Goal: Information Seeking & Learning: Find specific page/section

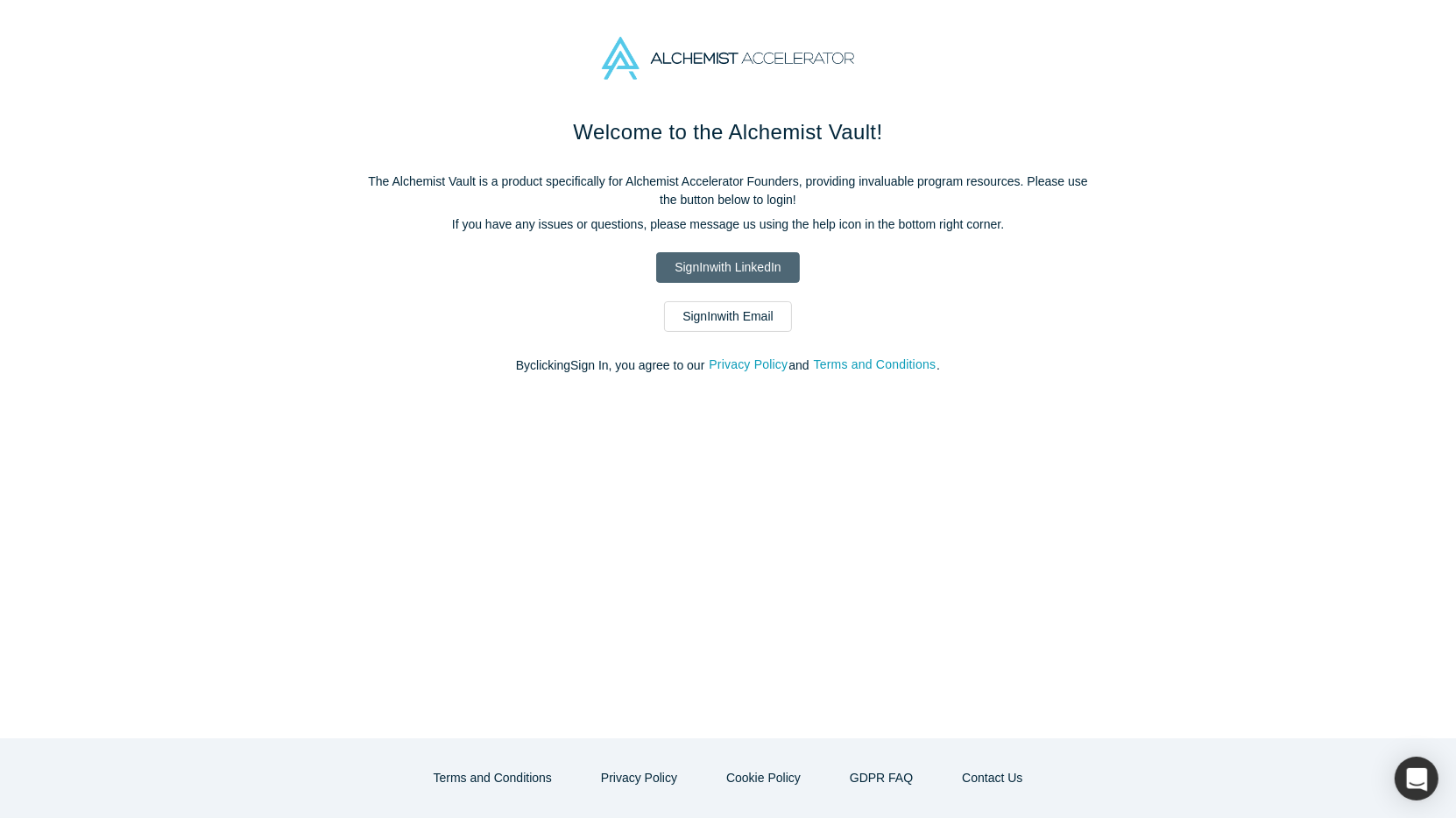
click at [714, 270] on link "Sign In with LinkedIn" at bounding box center [728, 268] width 143 height 31
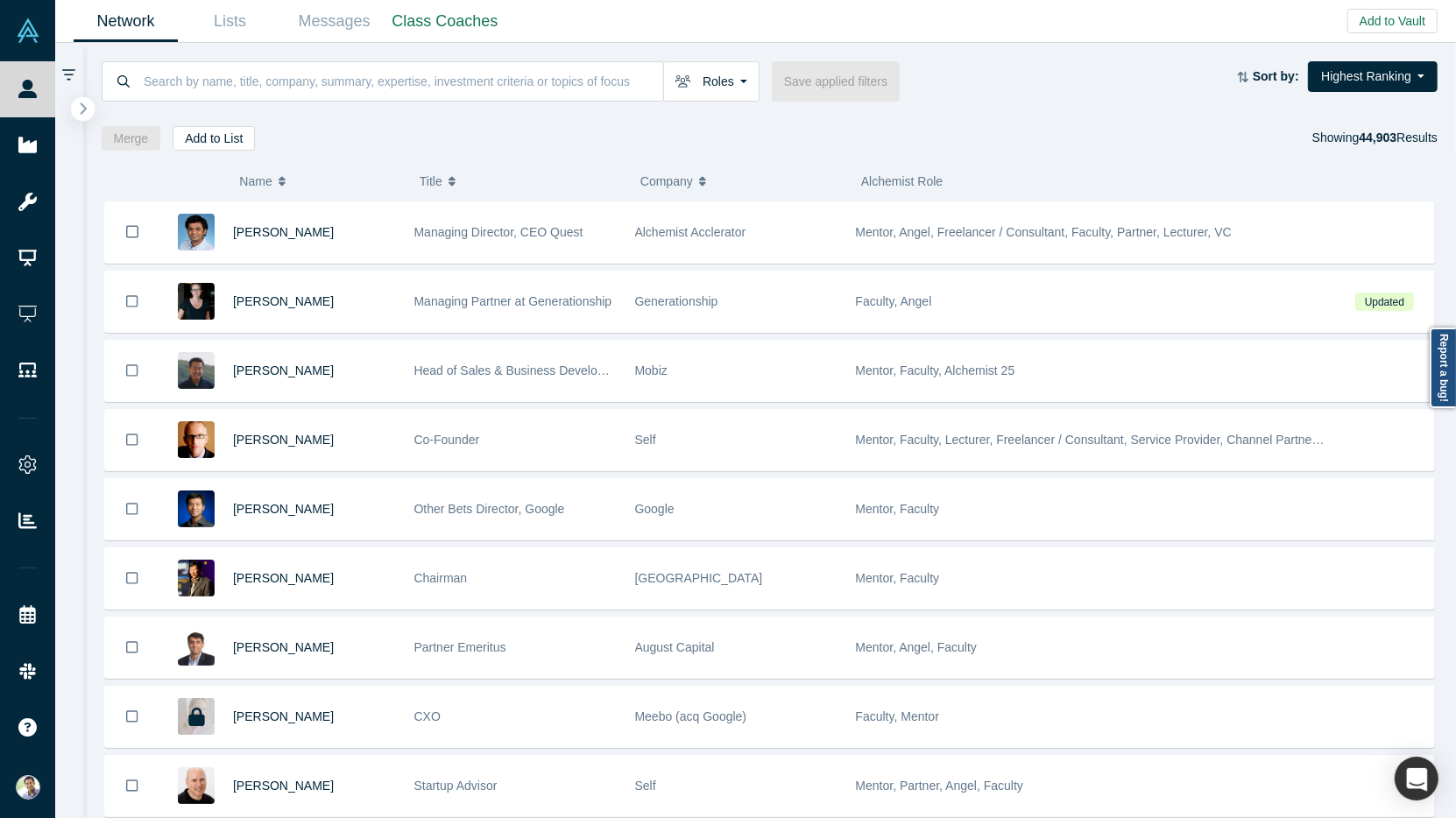
click at [85, 107] on icon "button" at bounding box center [84, 108] width 6 height 12
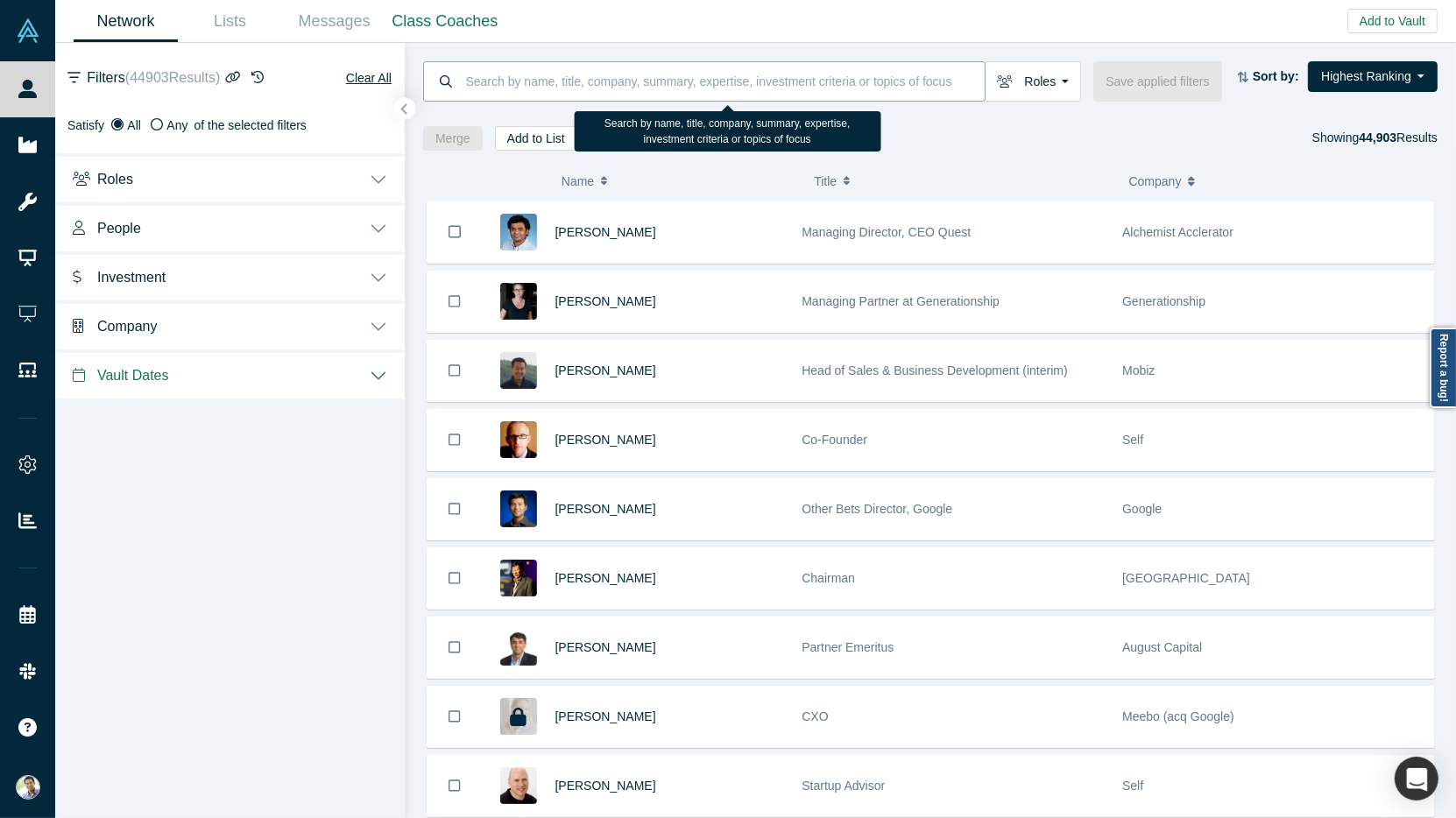
click at [494, 85] on input at bounding box center [725, 81] width 522 height 41
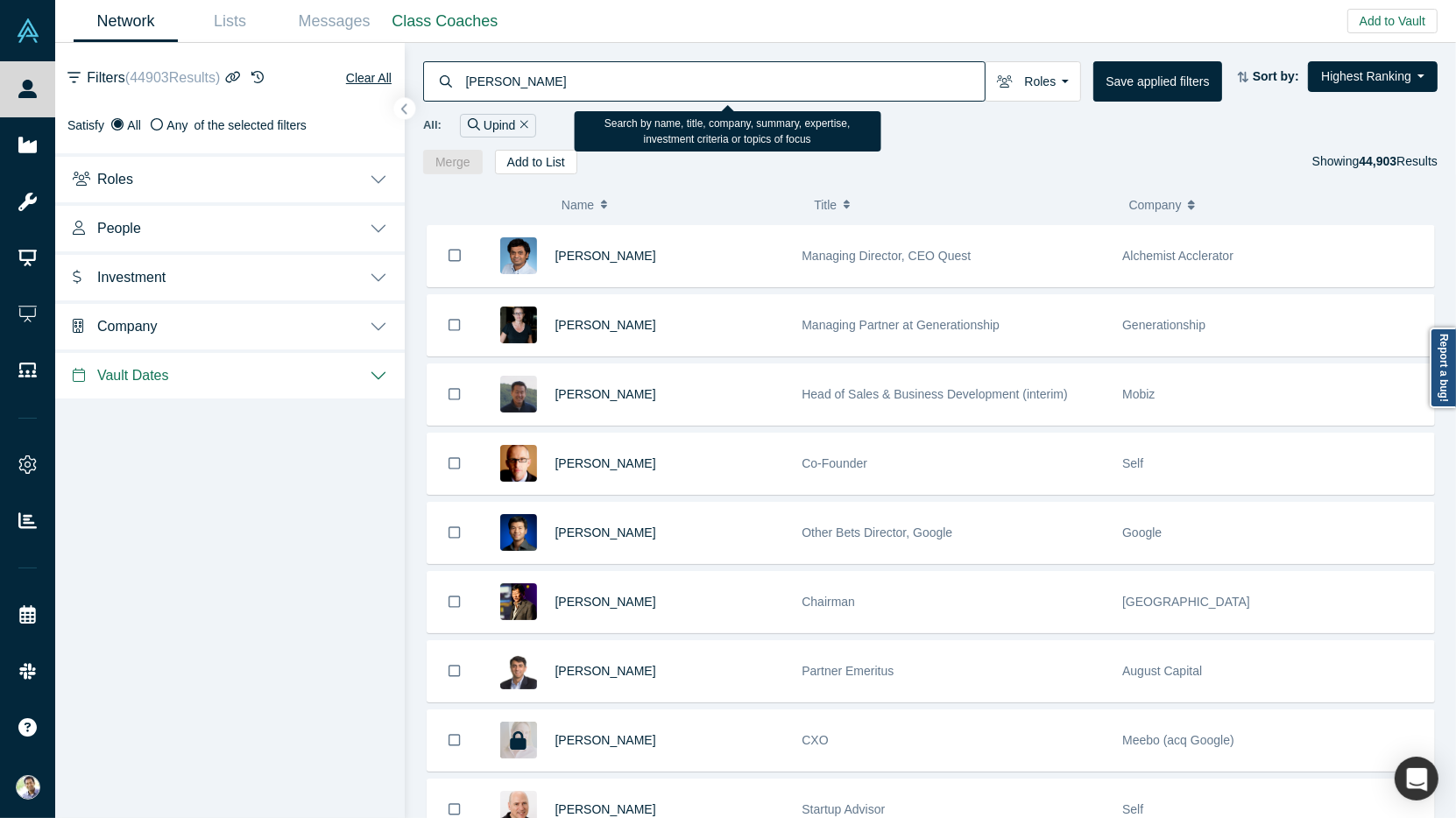
type input "Upinder"
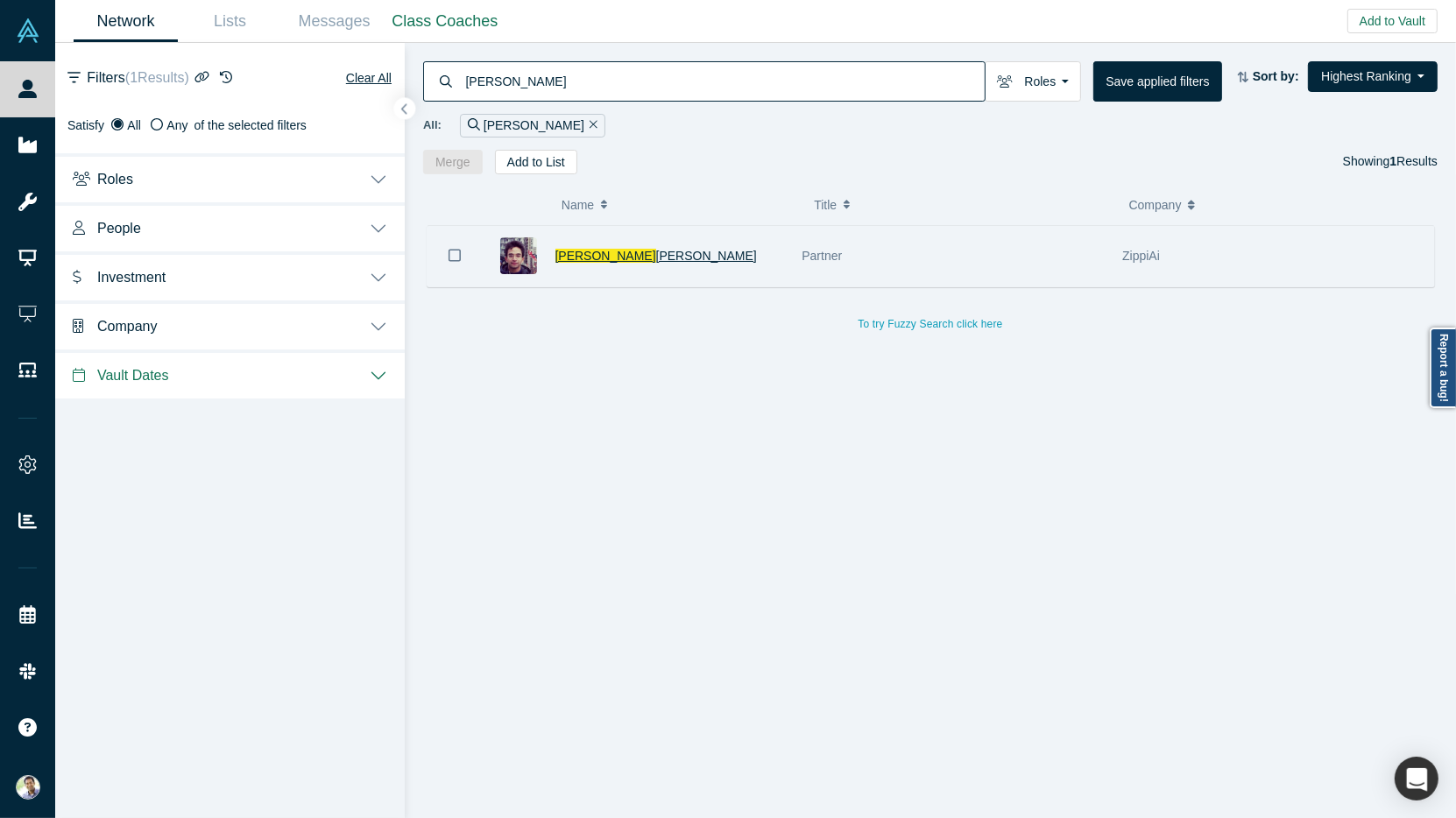
click at [657, 252] on span "Singh" at bounding box center [707, 256] width 101 height 14
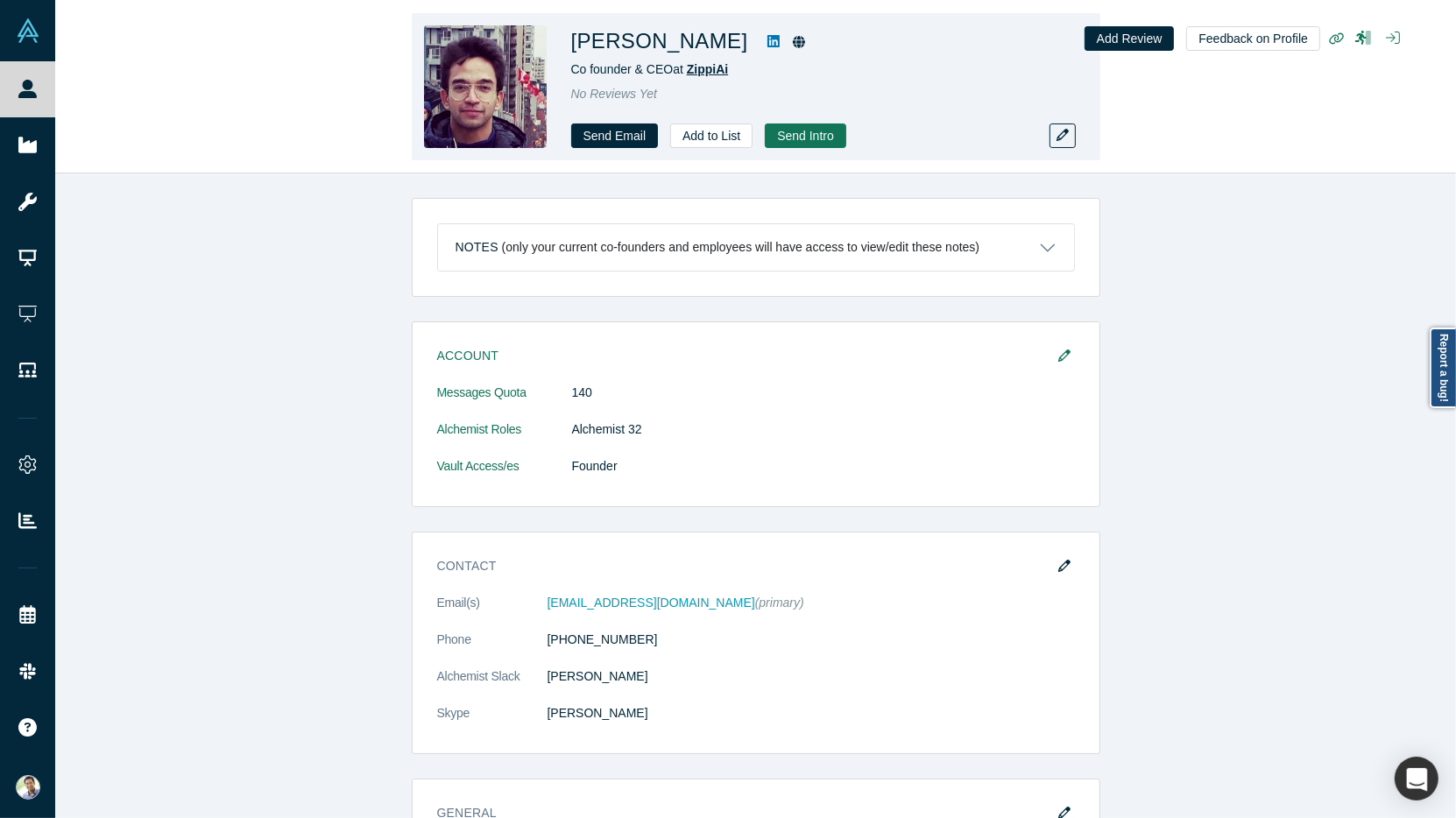
click at [713, 71] on span "ZippiAi" at bounding box center [708, 69] width 41 height 14
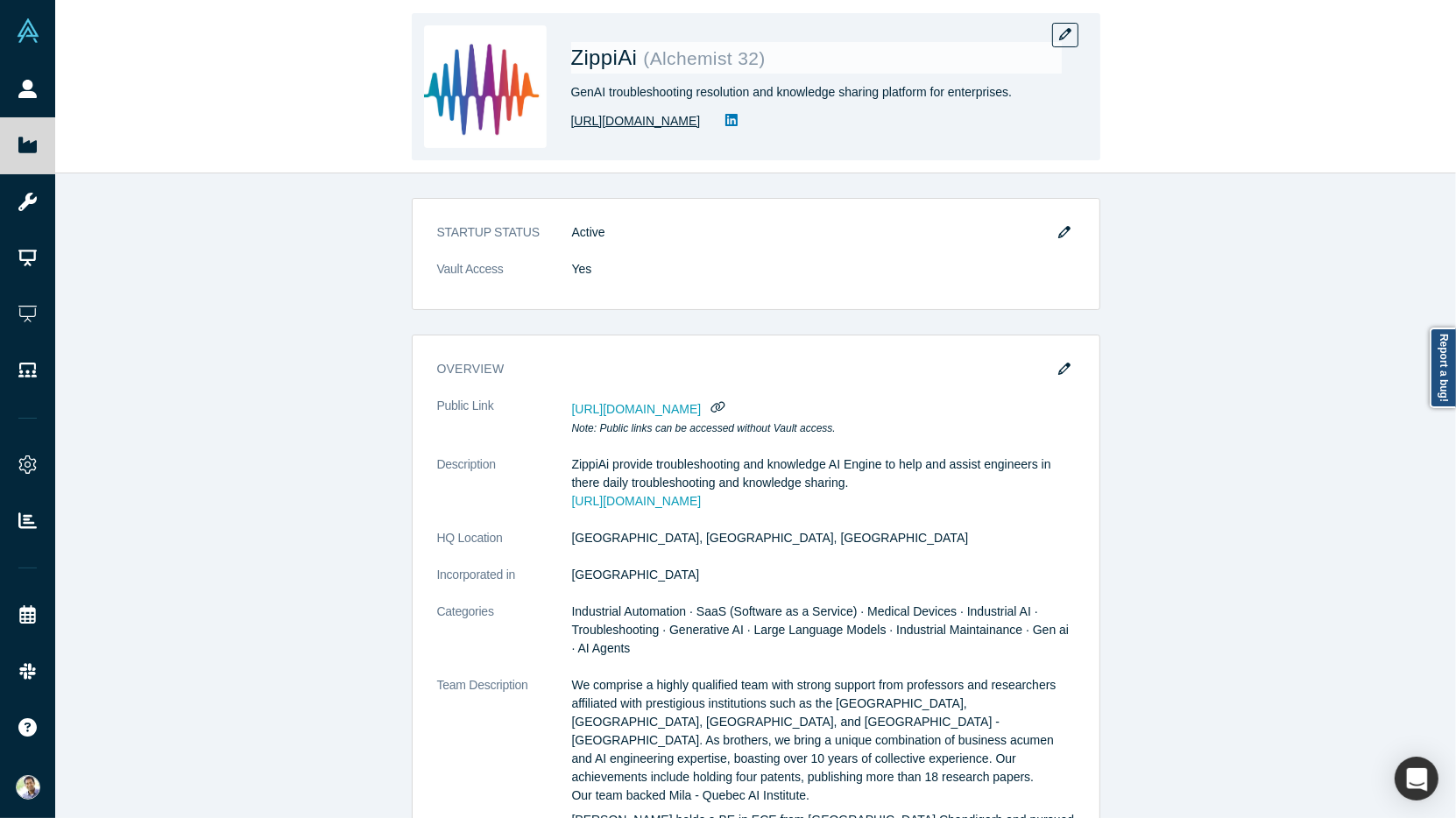
click at [648, 120] on link "https://zippiai.com/" at bounding box center [636, 121] width 130 height 18
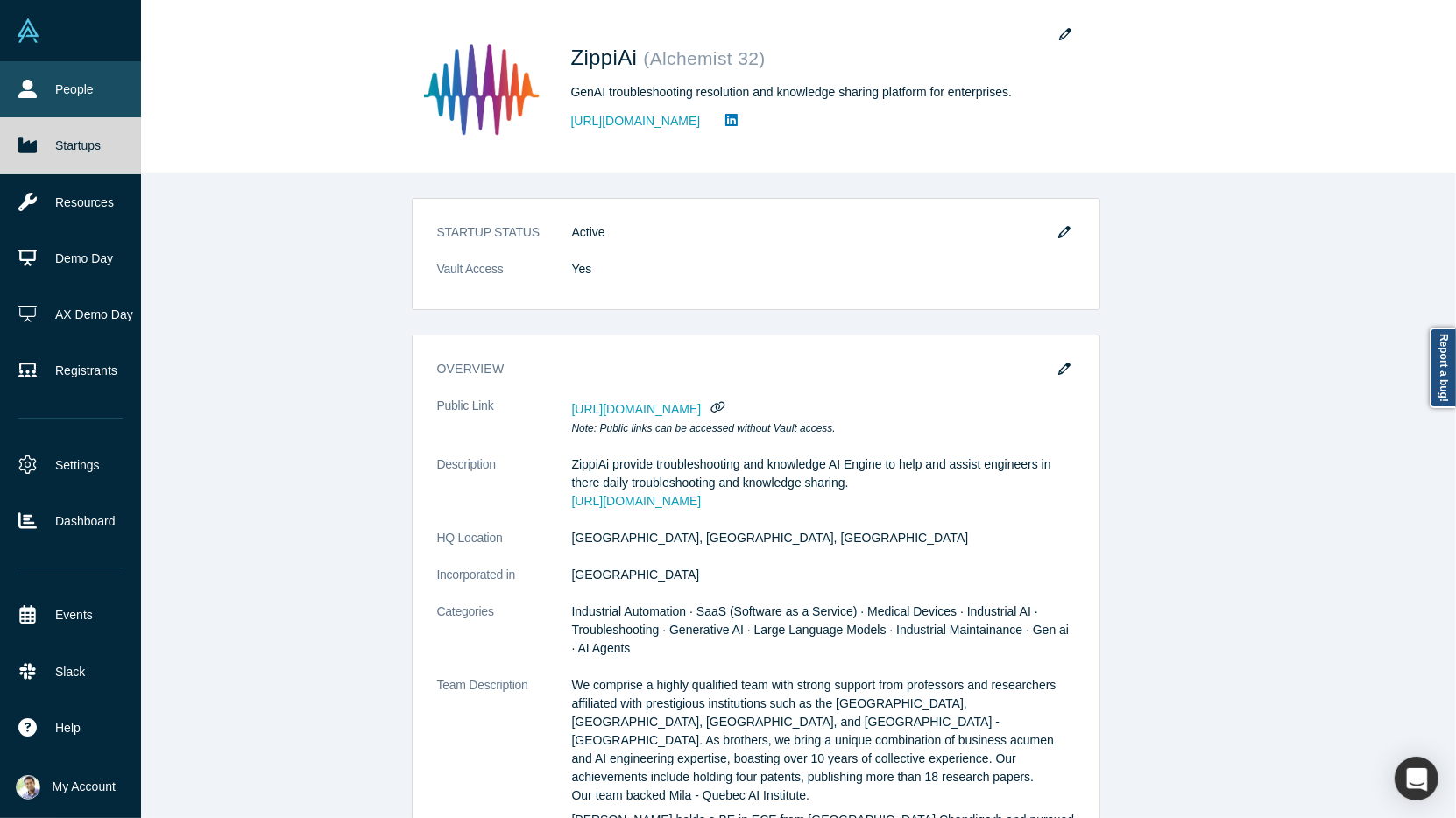
click at [59, 97] on link "People" at bounding box center [70, 89] width 141 height 56
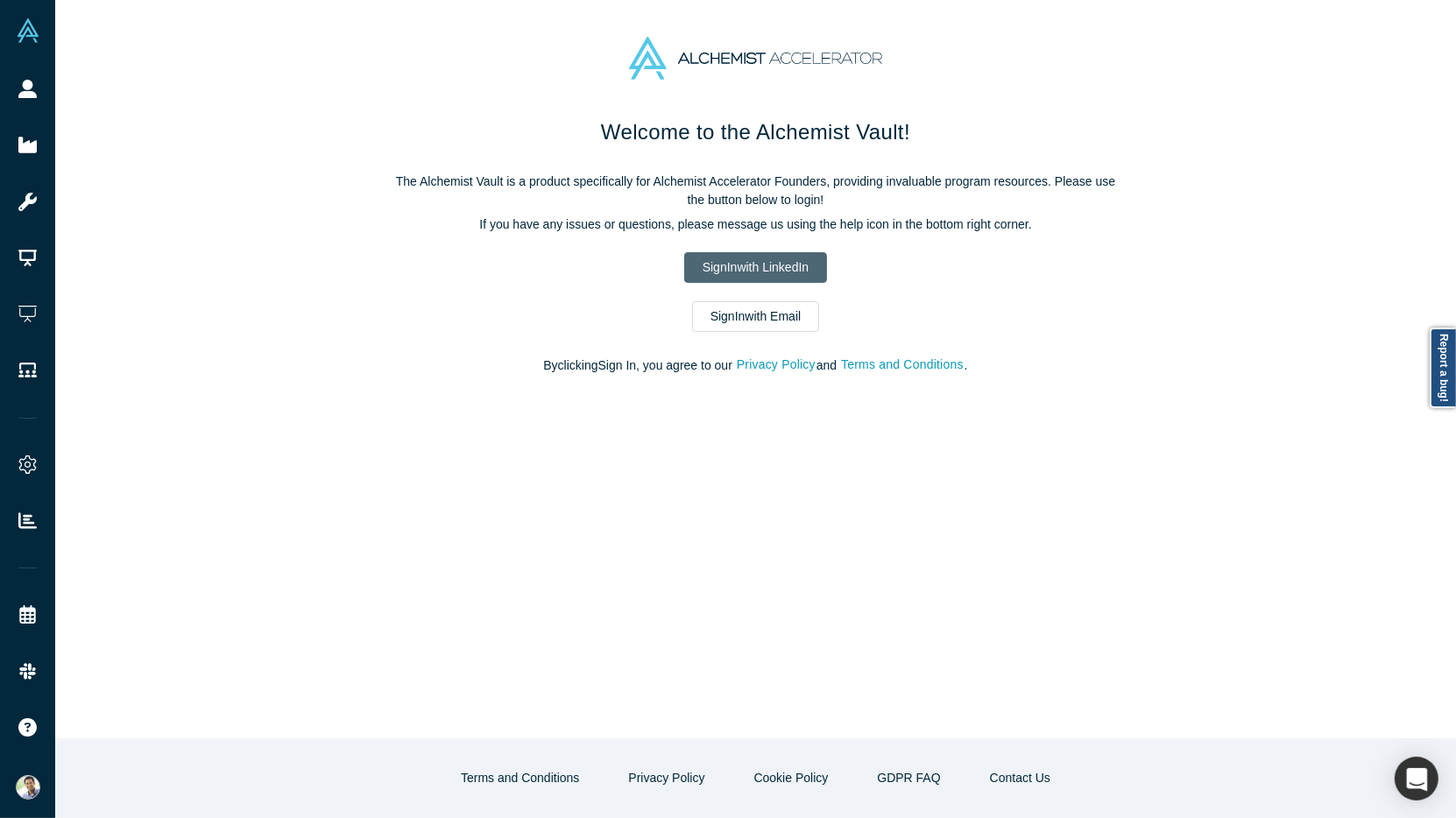
click at [712, 265] on link "Sign In with LinkedIn" at bounding box center [755, 268] width 143 height 31
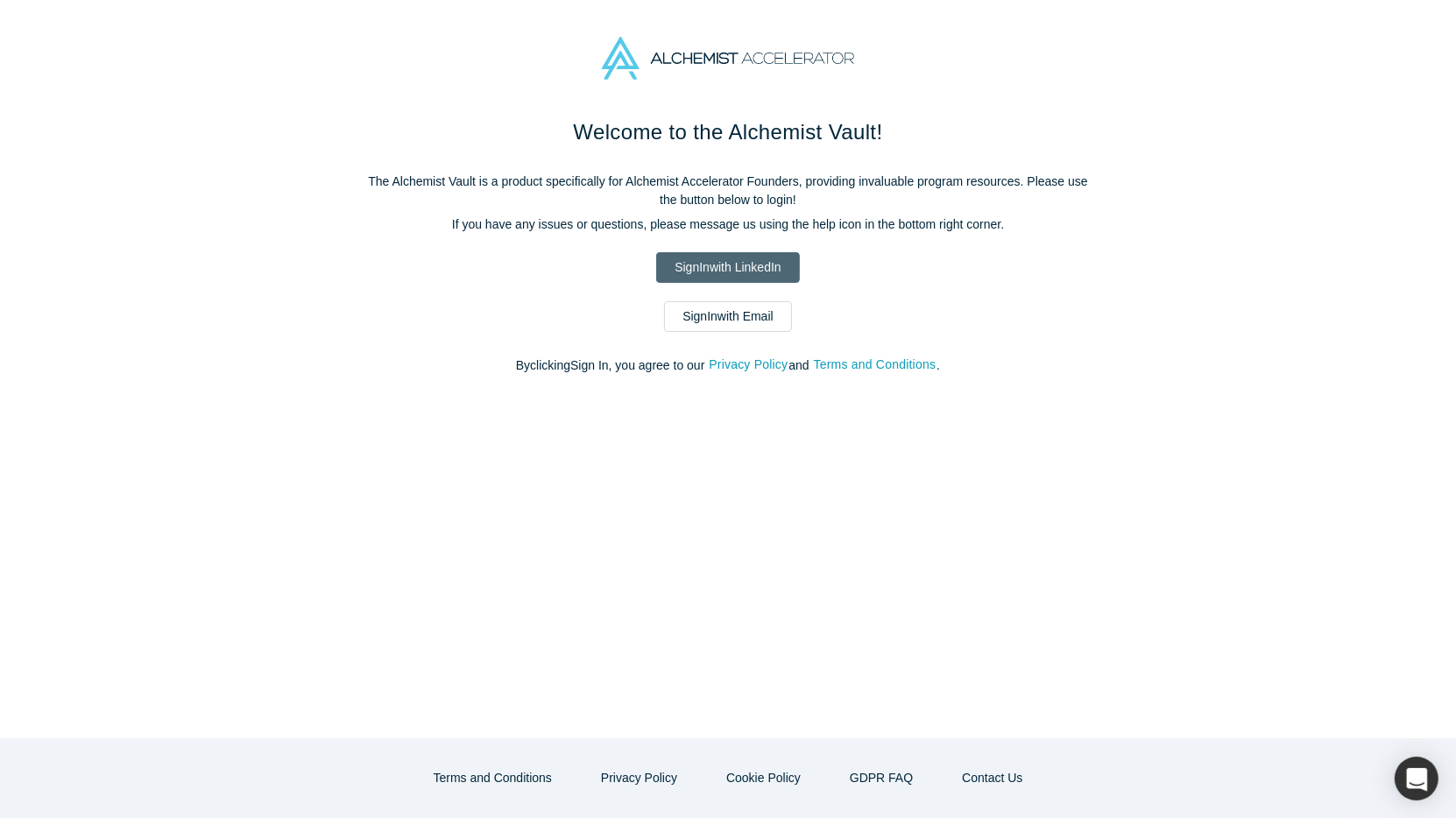
click at [693, 257] on link "Sign In with LinkedIn" at bounding box center [728, 268] width 143 height 31
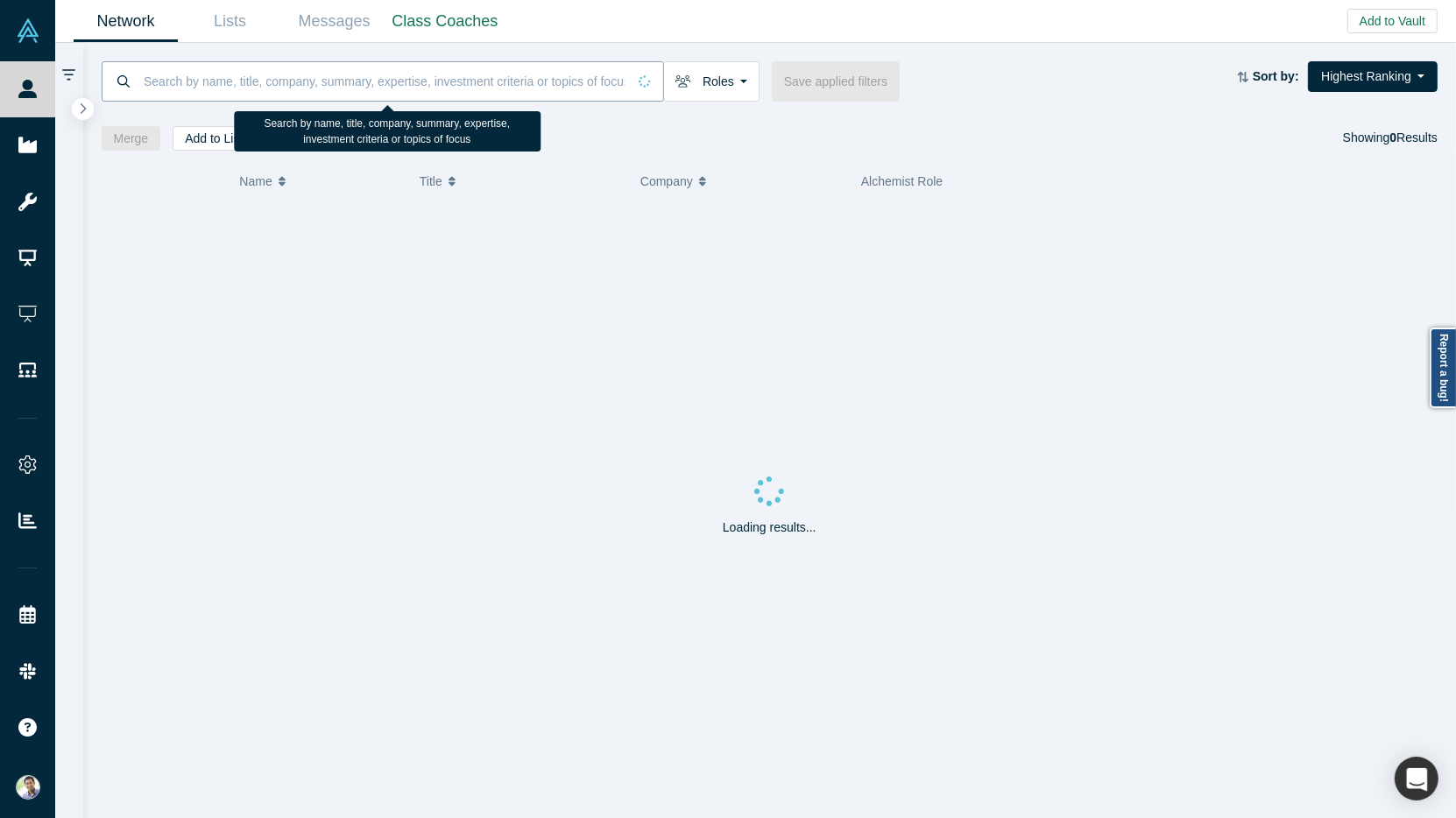
click at [247, 85] on input at bounding box center [384, 81] width 485 height 41
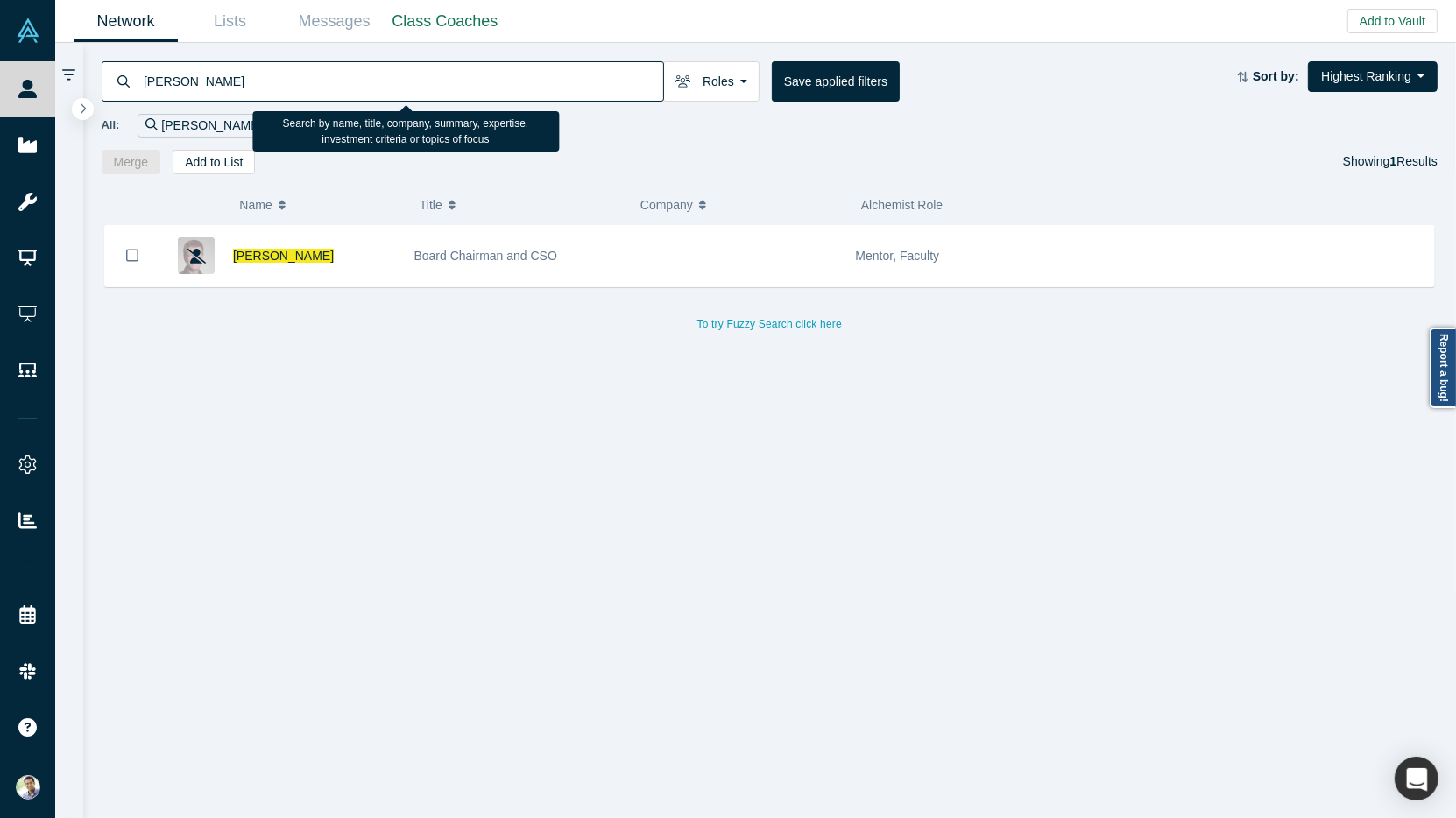
click at [186, 80] on input "[PERSON_NAME]" at bounding box center [403, 81] width 522 height 41
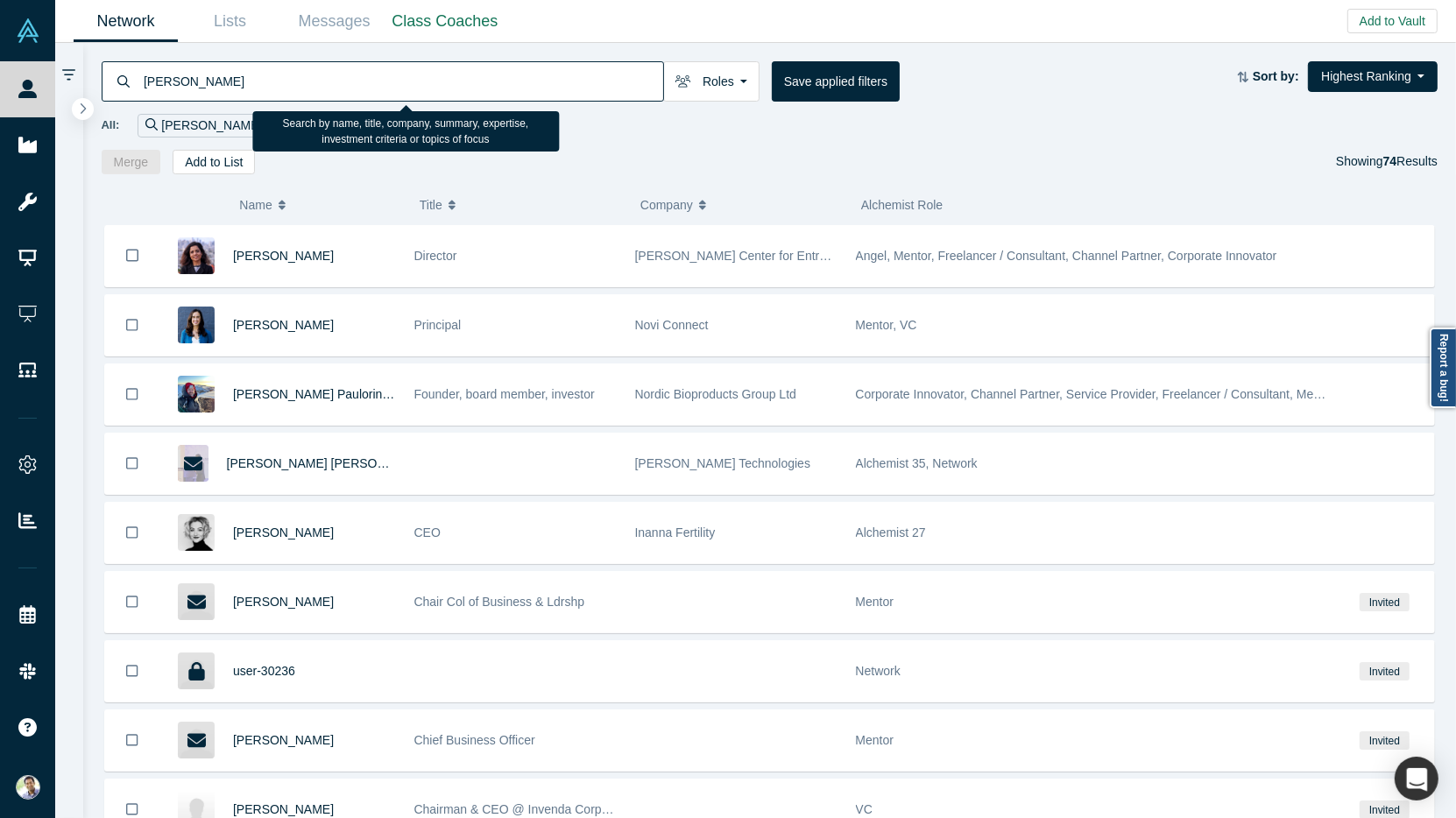
type input "[PERSON_NAME]"
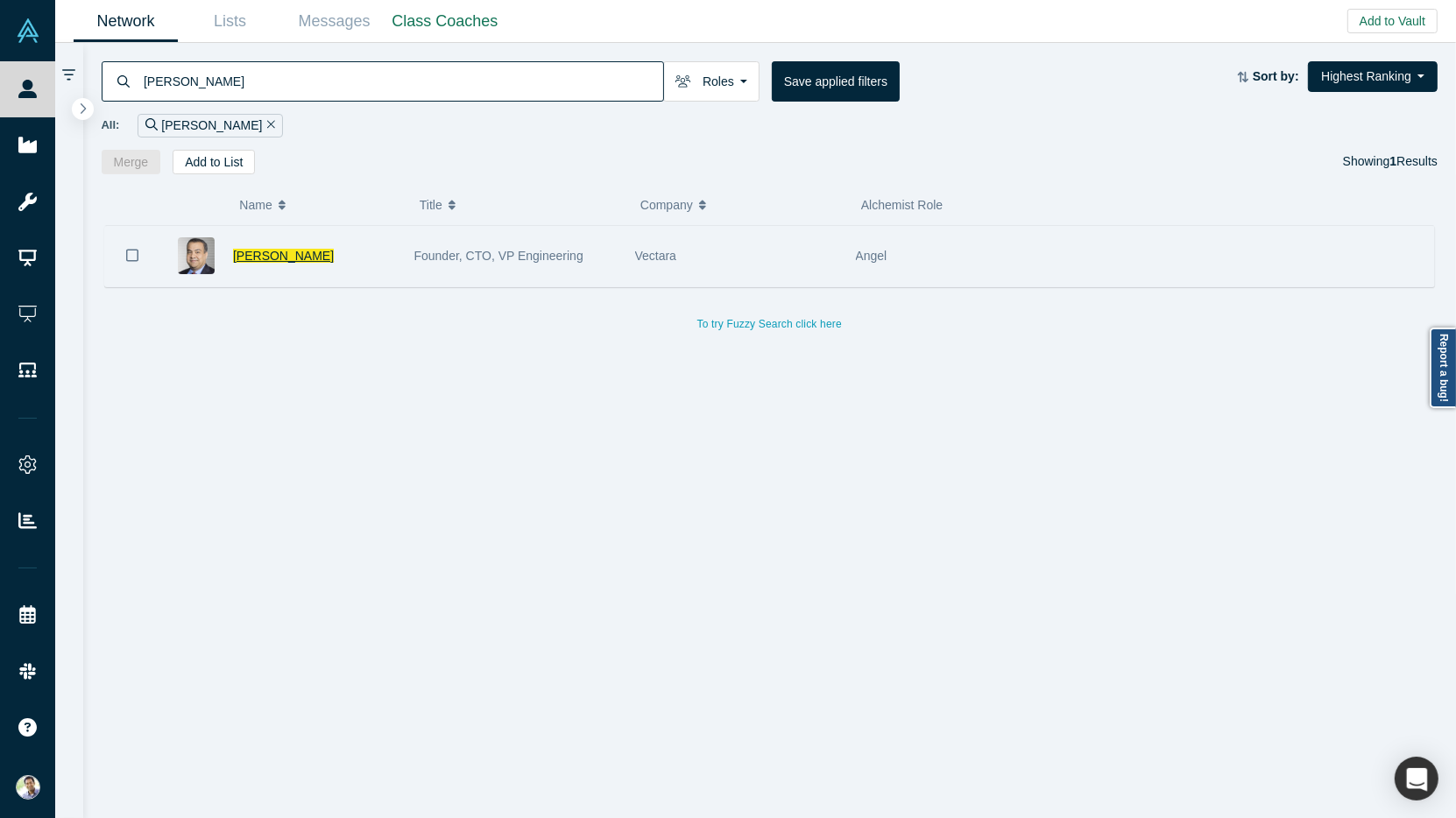
click at [240, 253] on span "[PERSON_NAME]" at bounding box center [283, 256] width 101 height 14
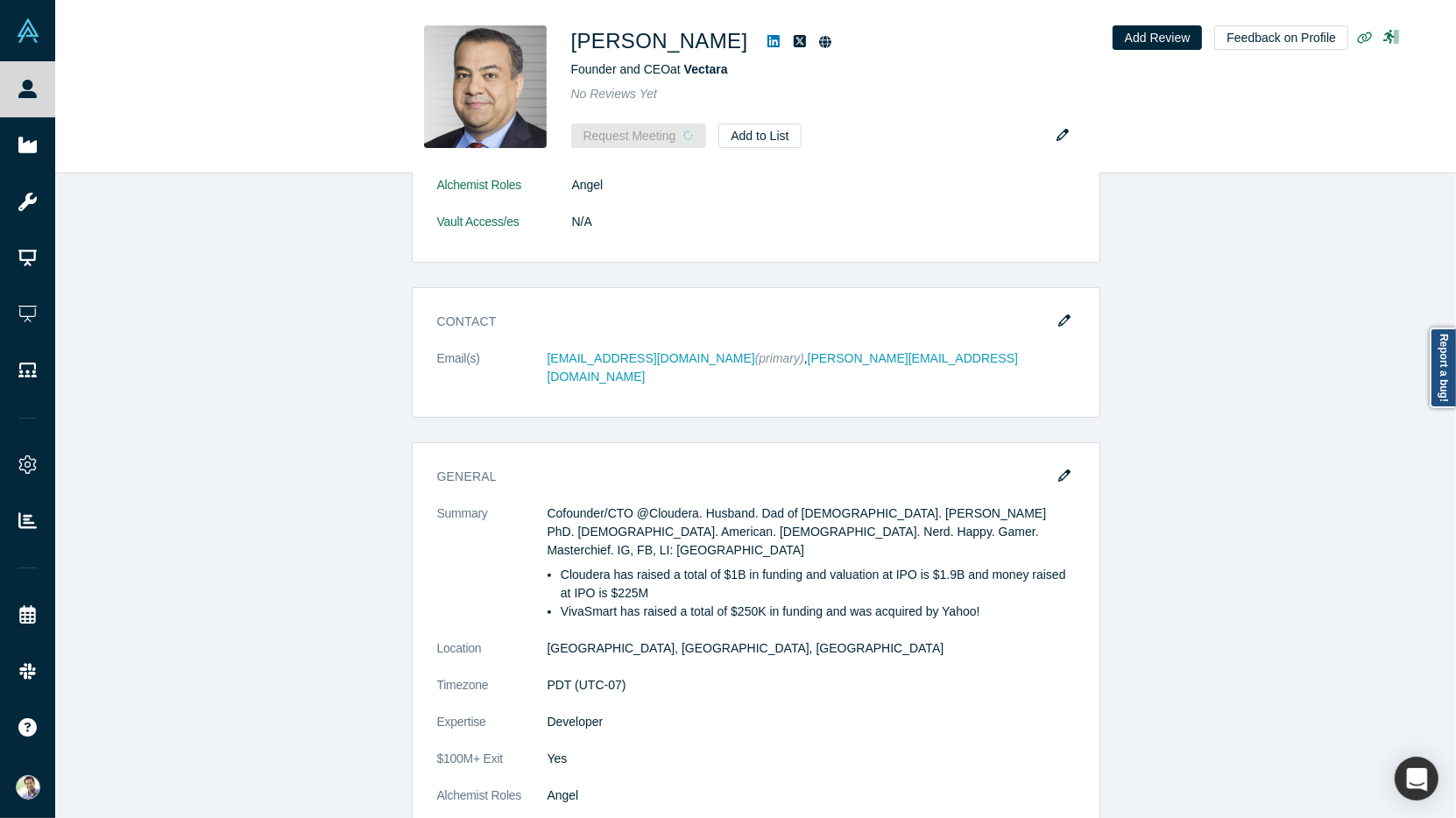
scroll to position [738, 0]
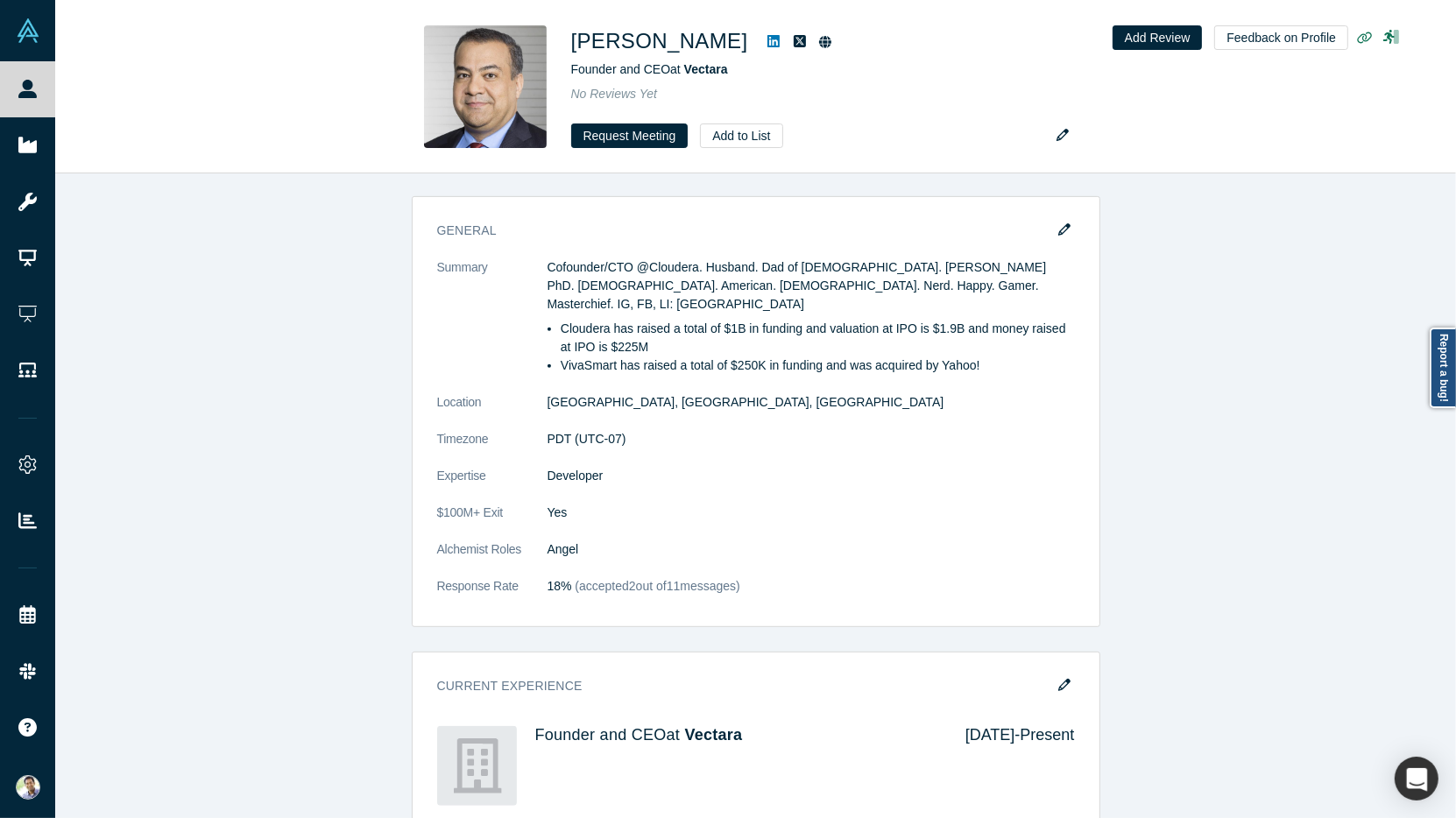
click at [269, 405] on div "Demo Day: Alchemist XL Profile Needs to be completed Attend Type Not Selected E…" at bounding box center [755, 725] width 1401 height 2285
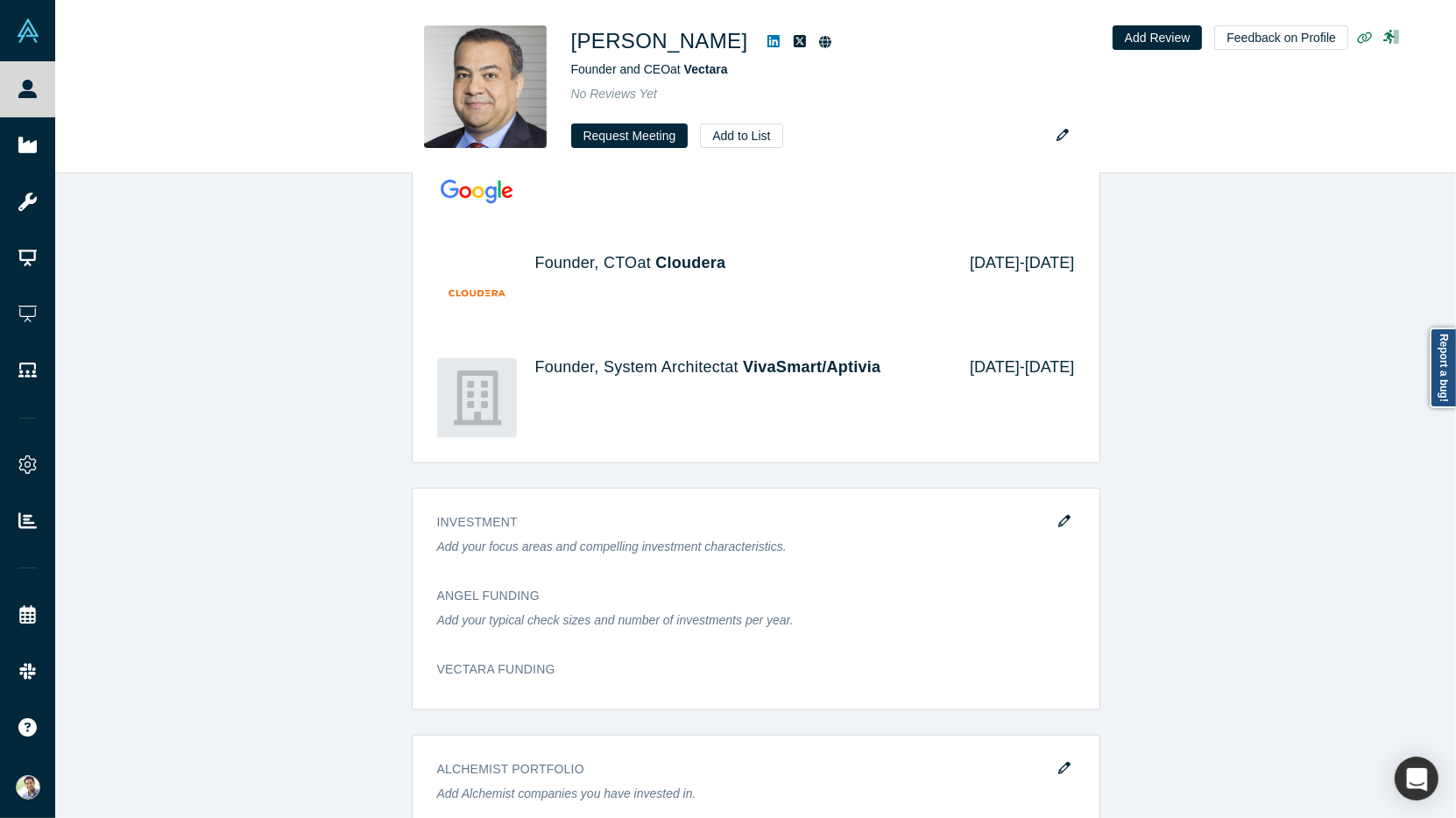
scroll to position [1199, 0]
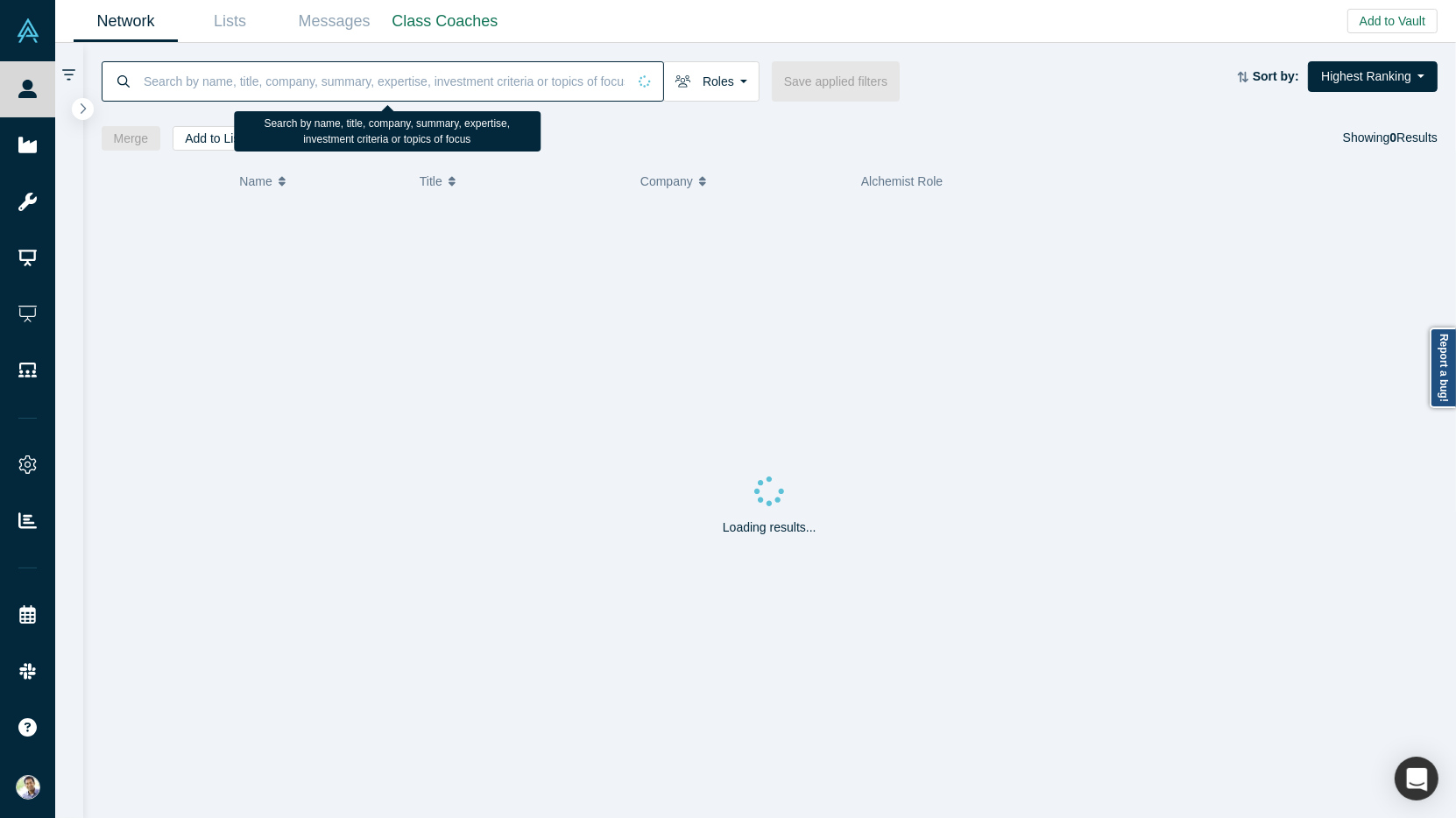
click at [212, 83] on input at bounding box center [384, 81] width 485 height 41
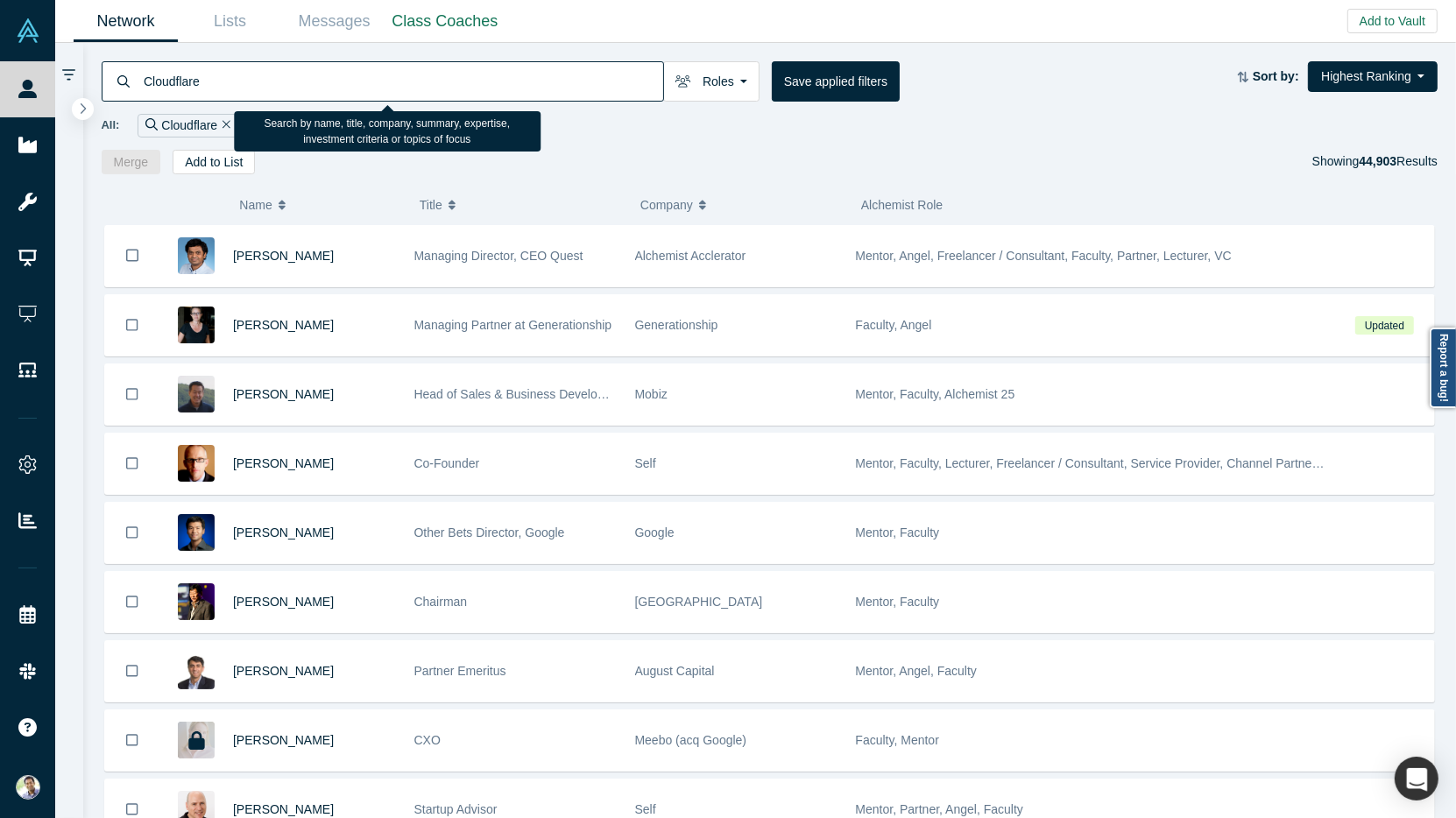
type input "Cloudflare"
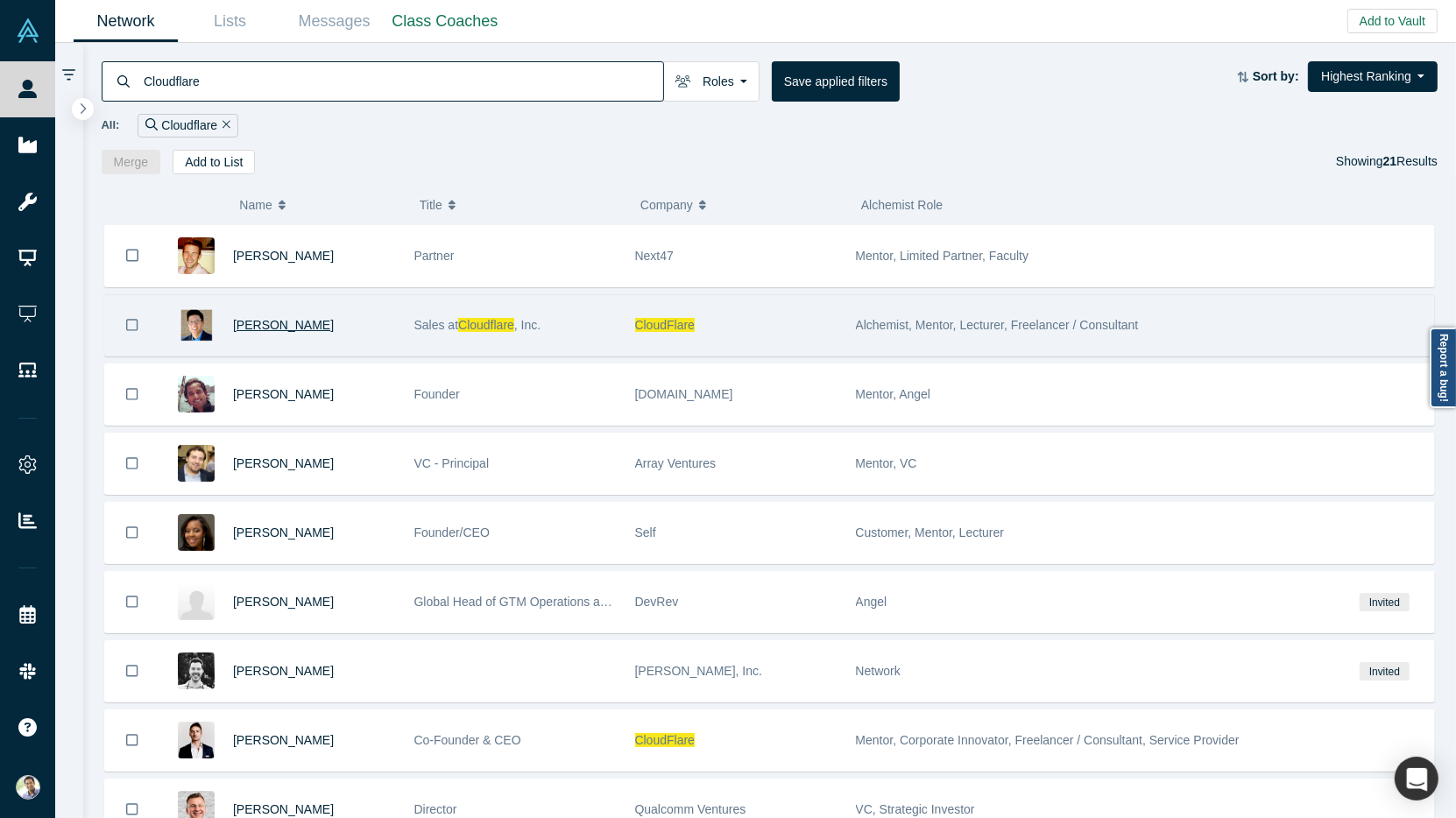
click at [250, 324] on span "[PERSON_NAME]" at bounding box center [283, 325] width 101 height 14
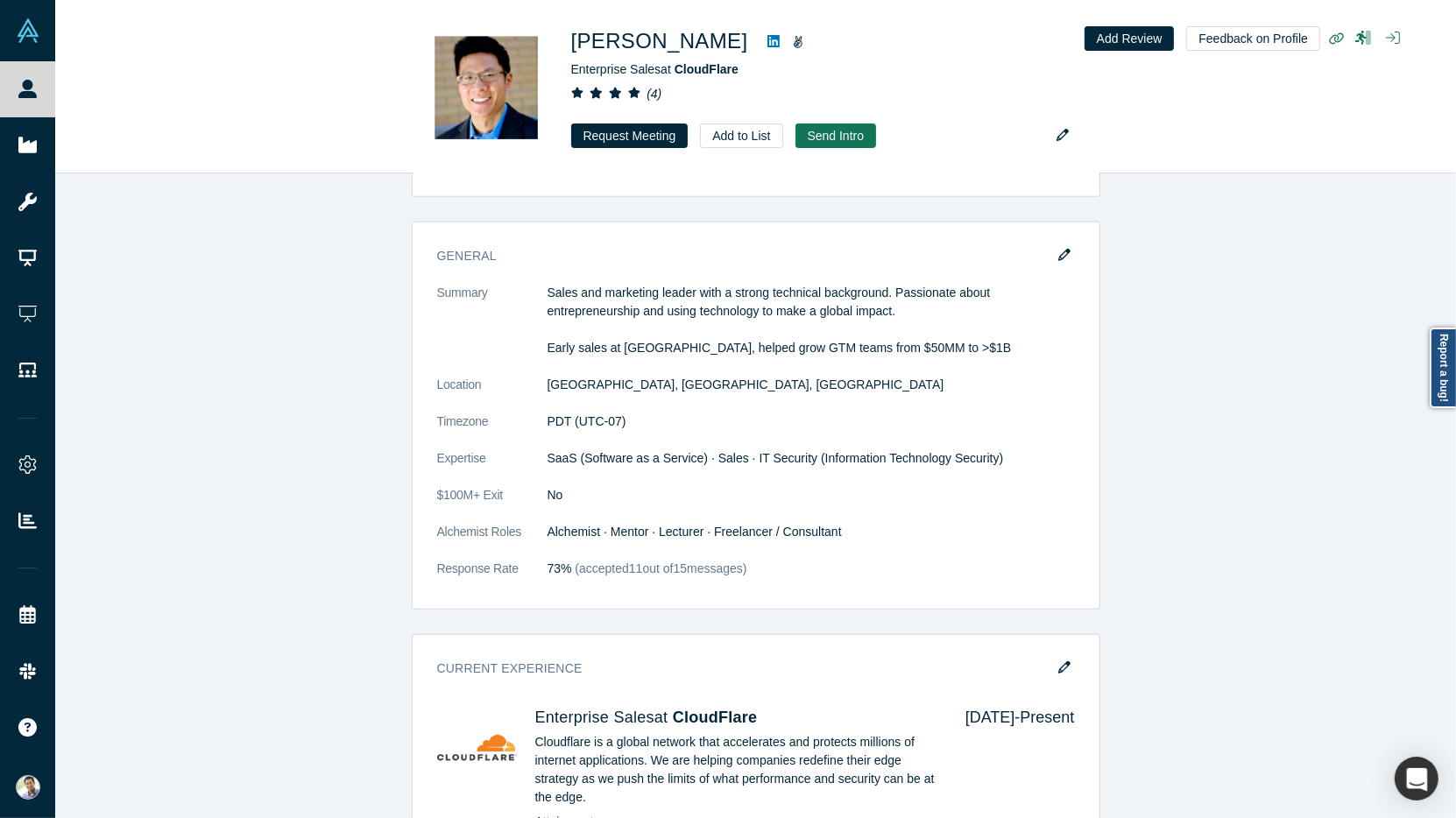
scroll to position [1497, 0]
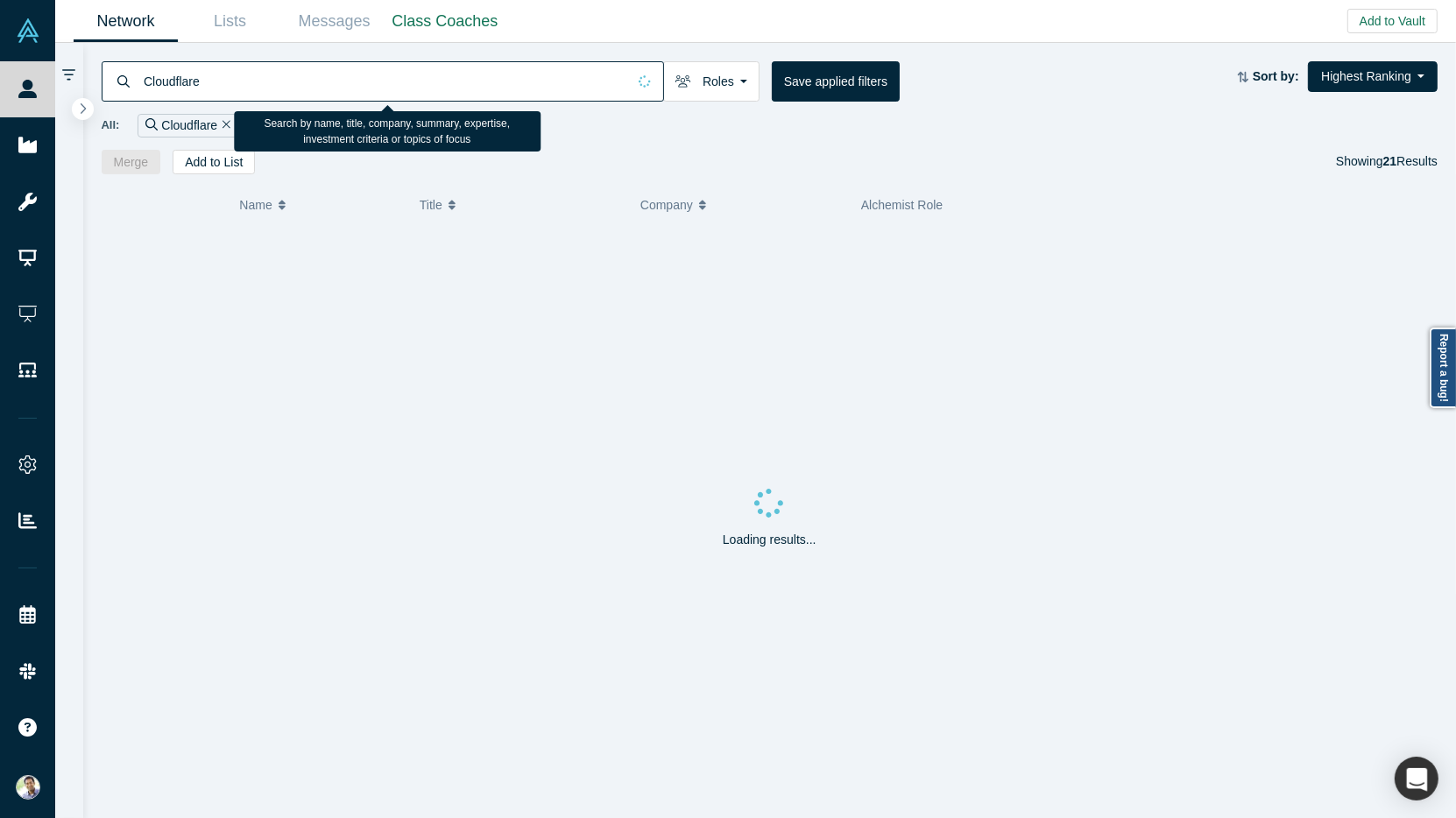
click at [227, 83] on input "Cloudflare" at bounding box center [384, 81] width 485 height 41
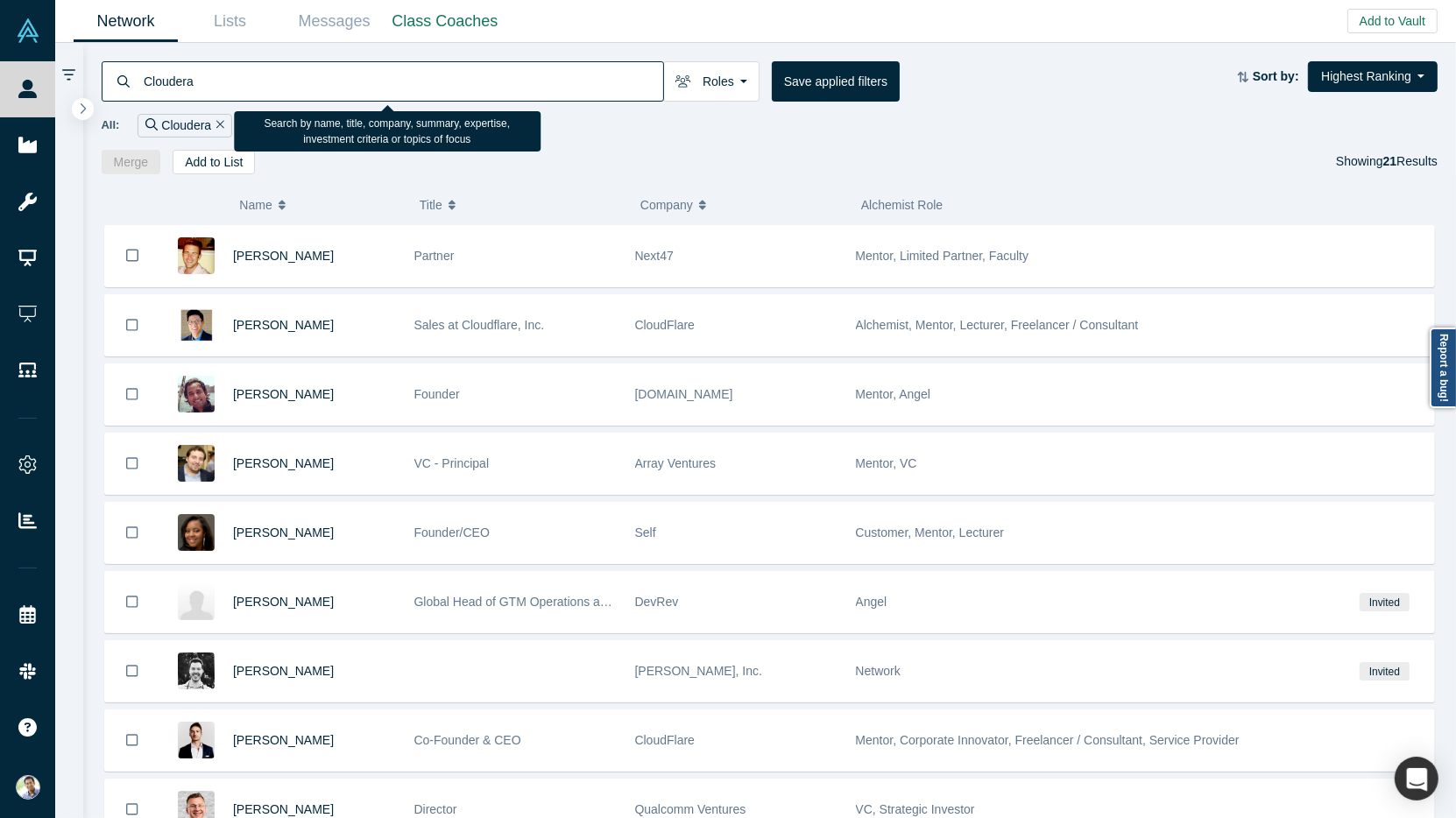
type input "Cloudera"
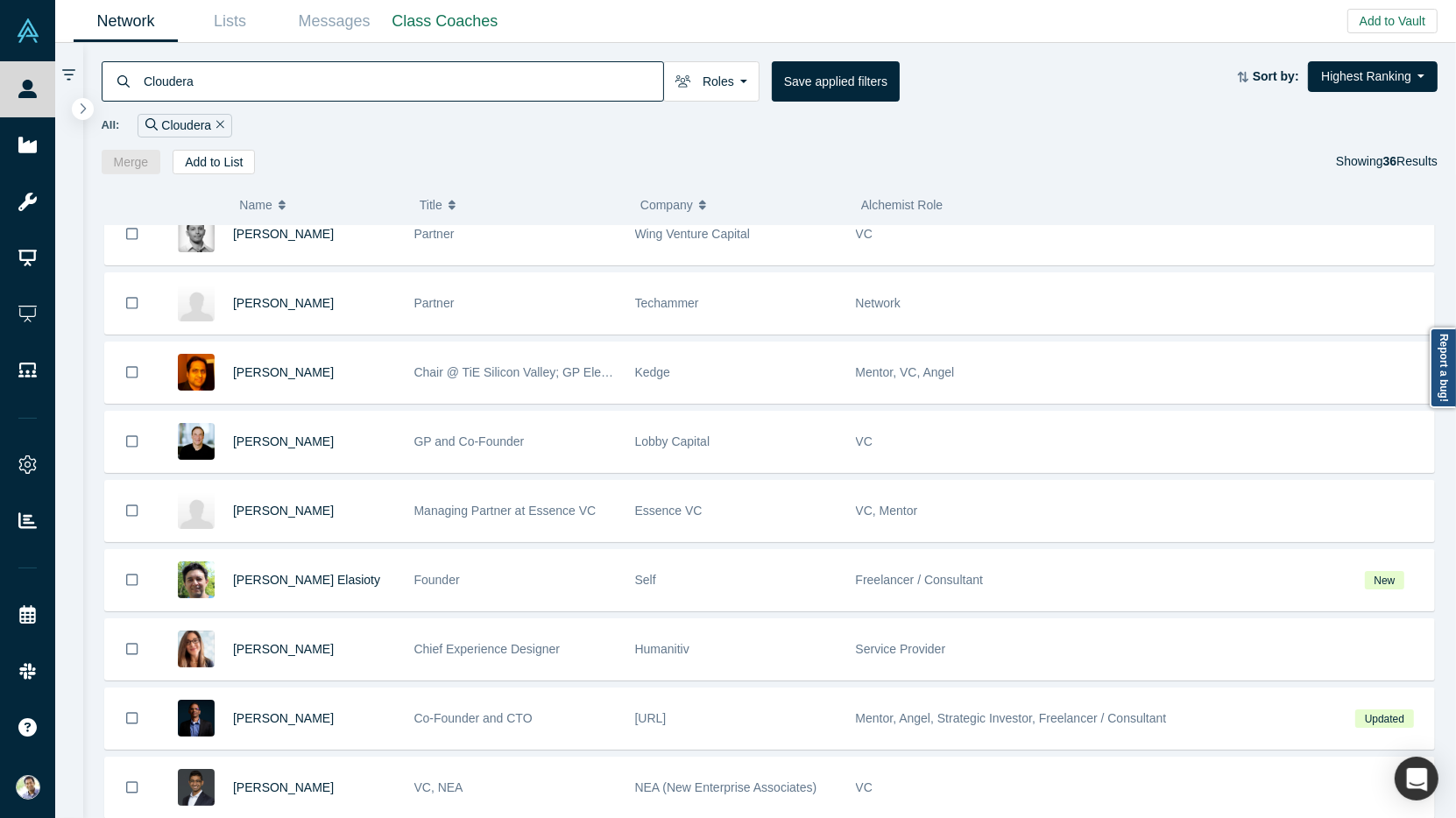
scroll to position [1763, 0]
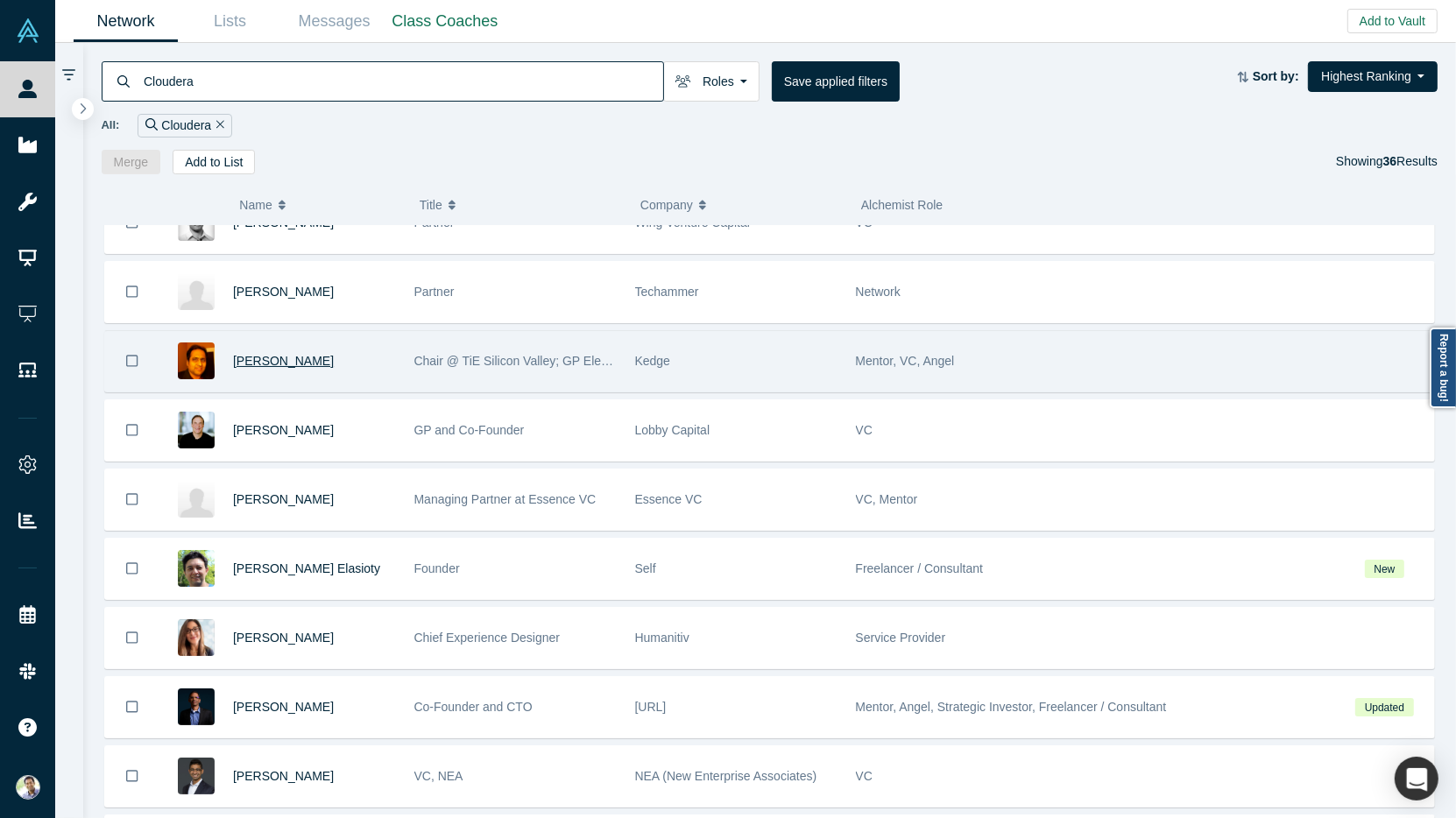
click at [286, 354] on span "[PERSON_NAME]" at bounding box center [283, 361] width 101 height 14
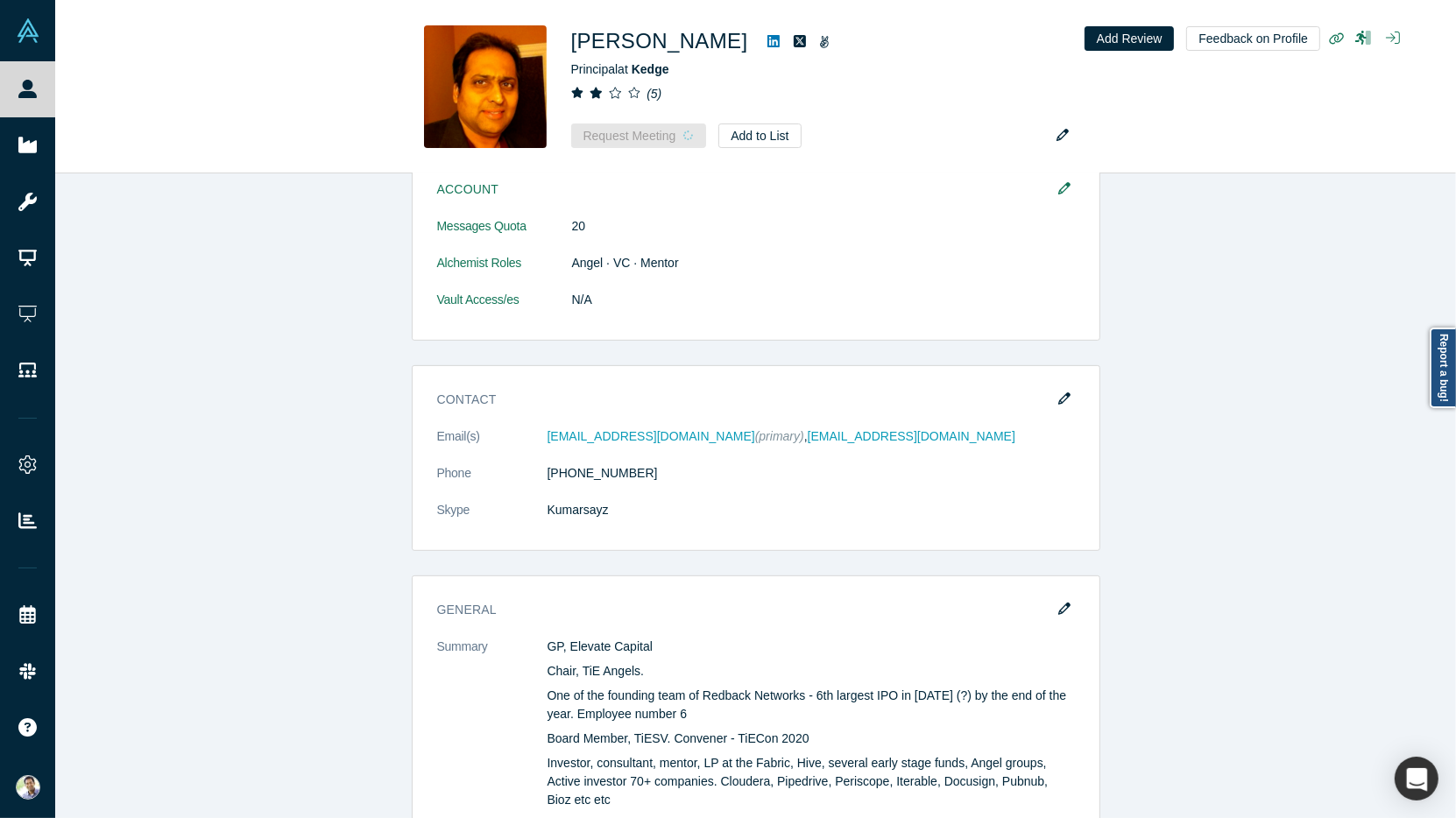
scroll to position [1007, 0]
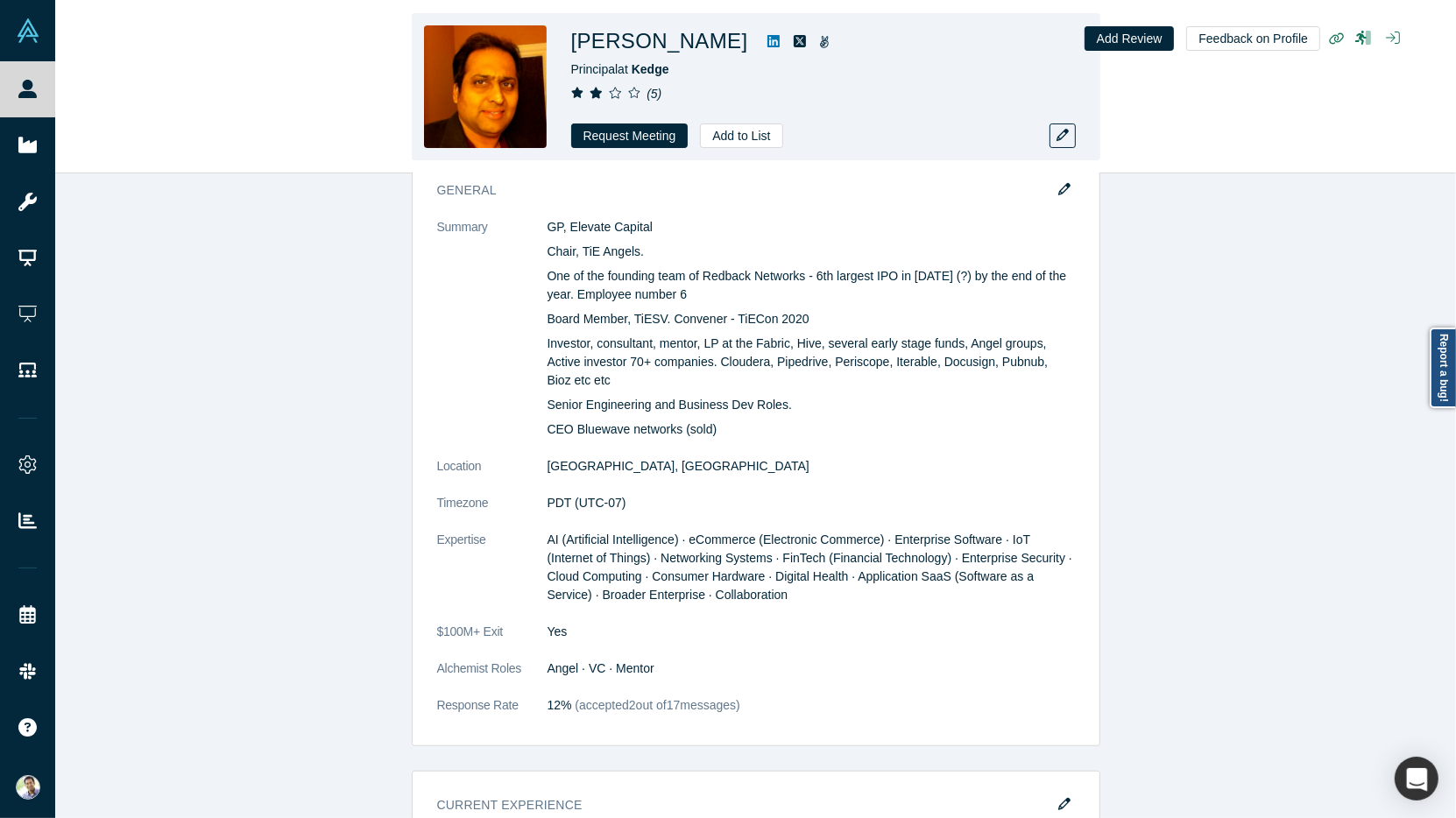
click at [767, 40] on icon at bounding box center [773, 41] width 13 height 13
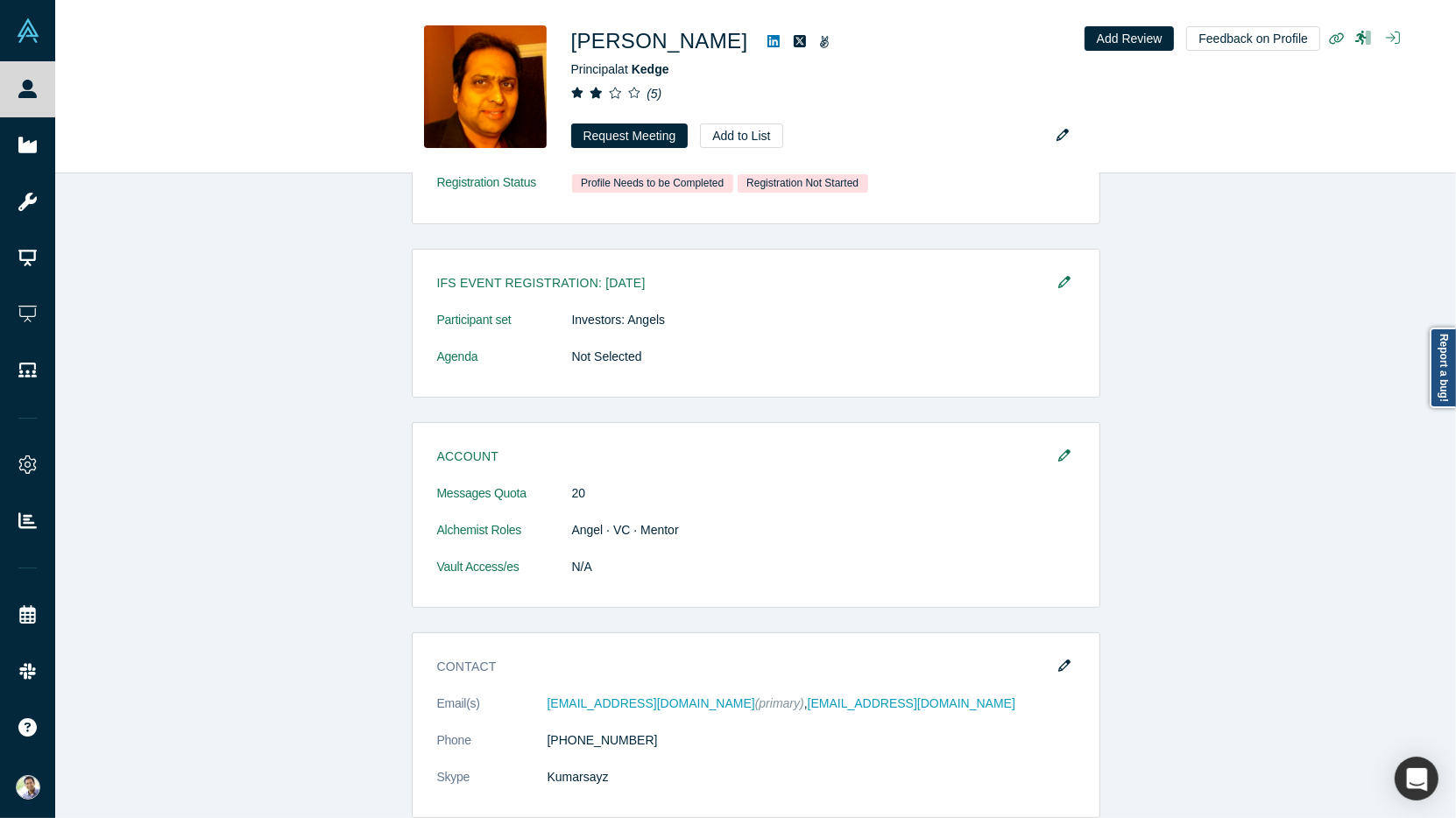
scroll to position [0, 0]
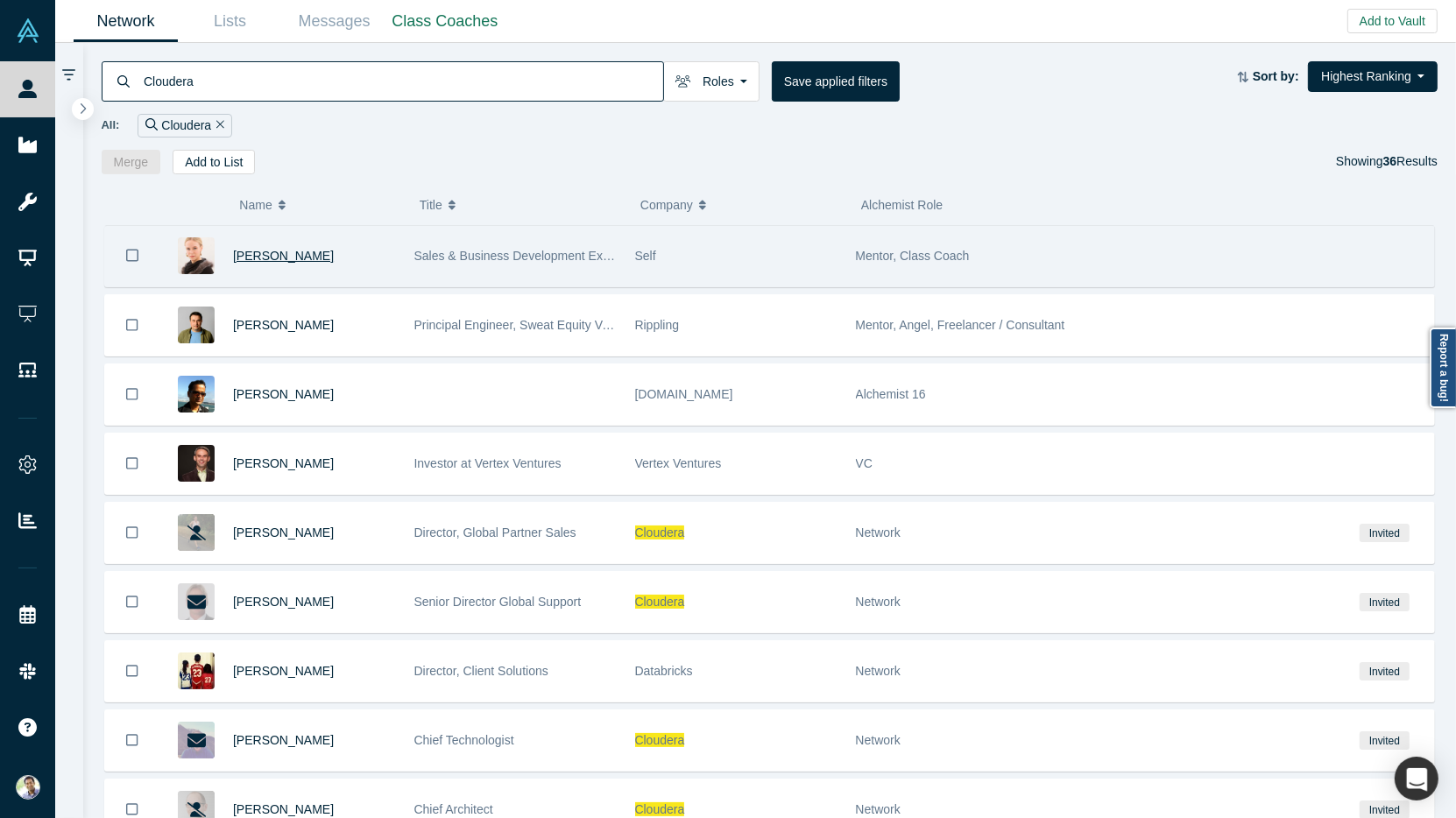
click at [269, 252] on span "[PERSON_NAME]" at bounding box center [283, 256] width 101 height 14
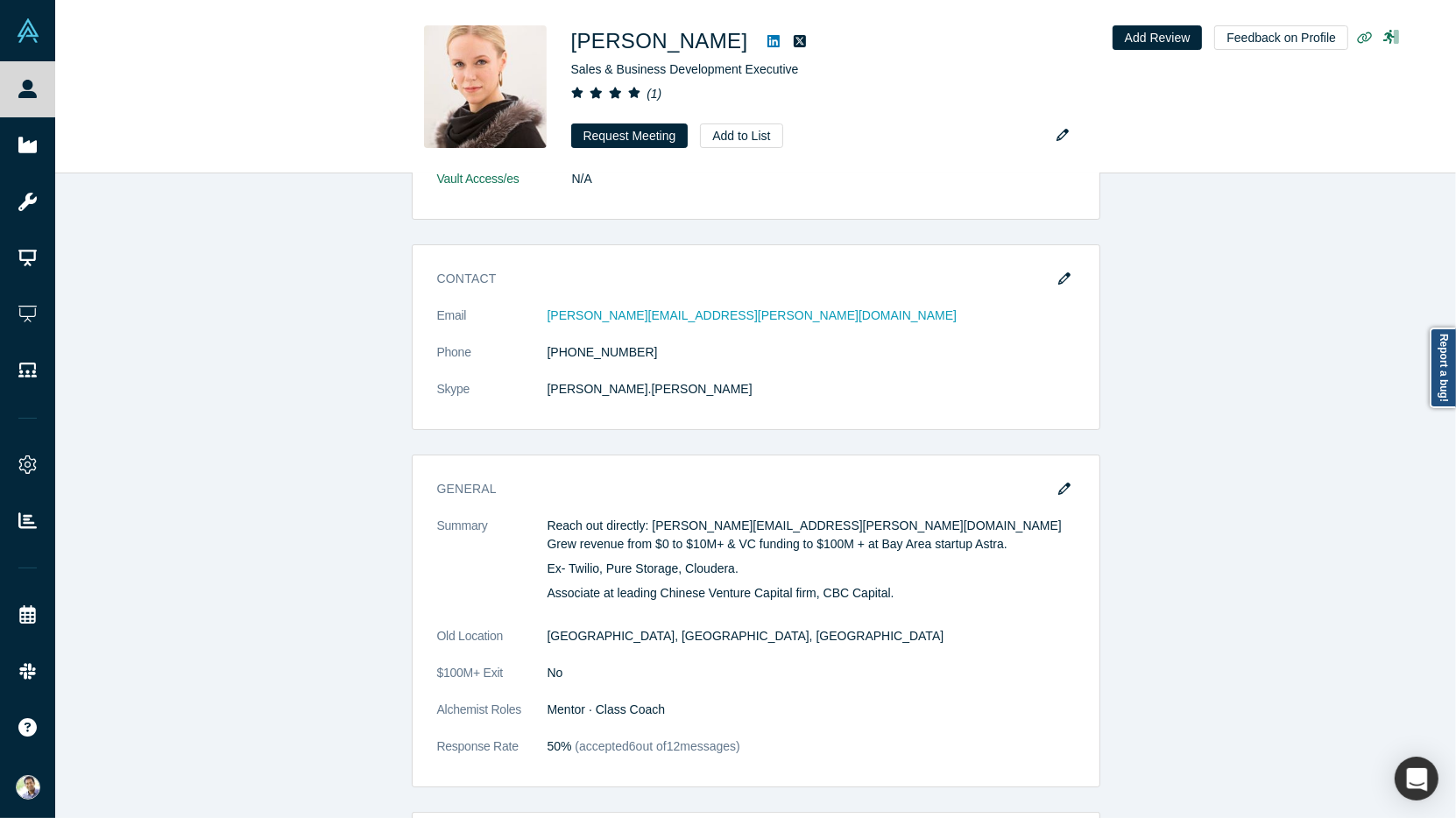
scroll to position [353, 0]
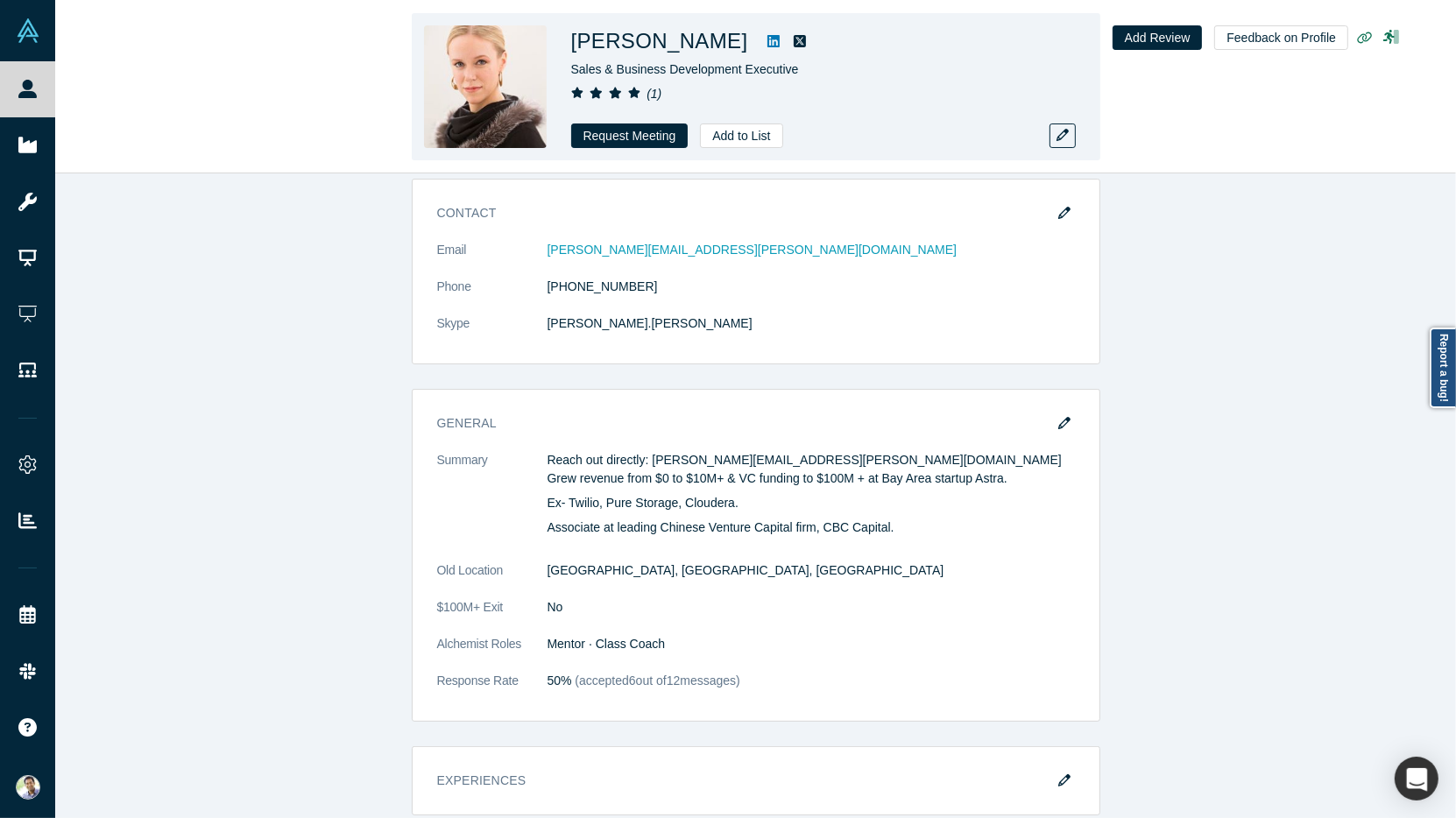
click at [767, 40] on icon at bounding box center [773, 41] width 13 height 13
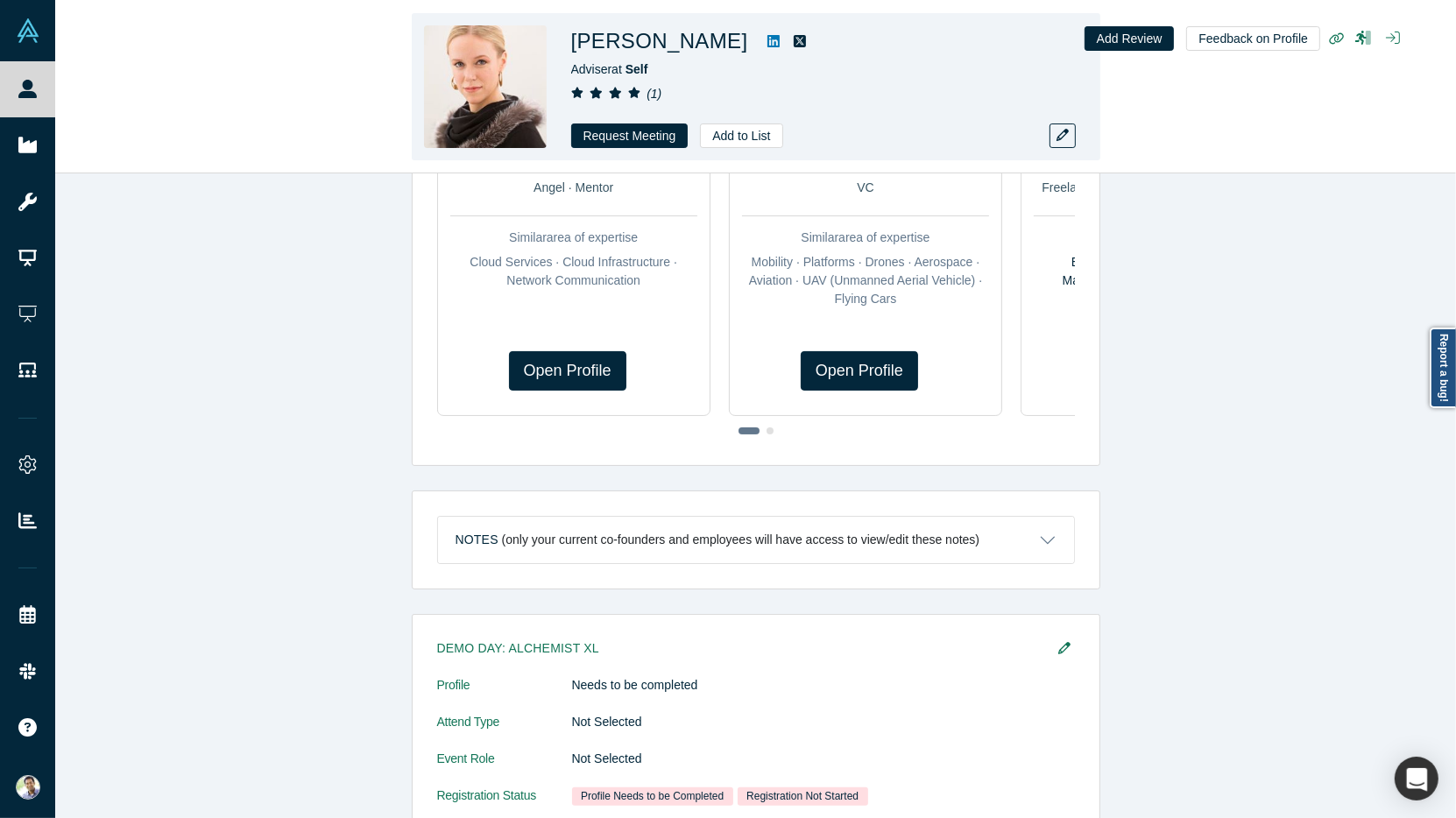
scroll to position [1242, 0]
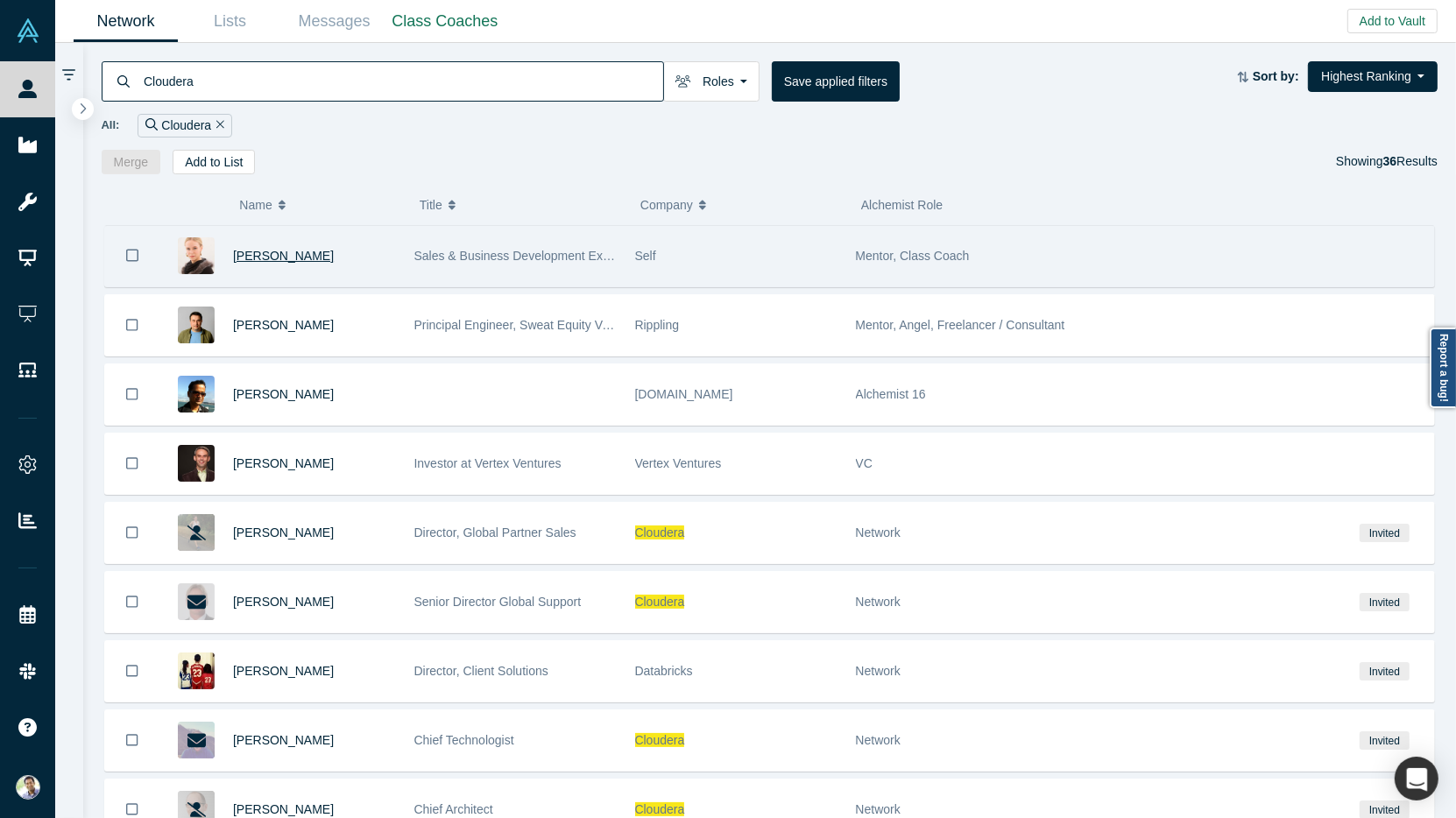
click at [246, 255] on span "[PERSON_NAME]" at bounding box center [283, 256] width 101 height 14
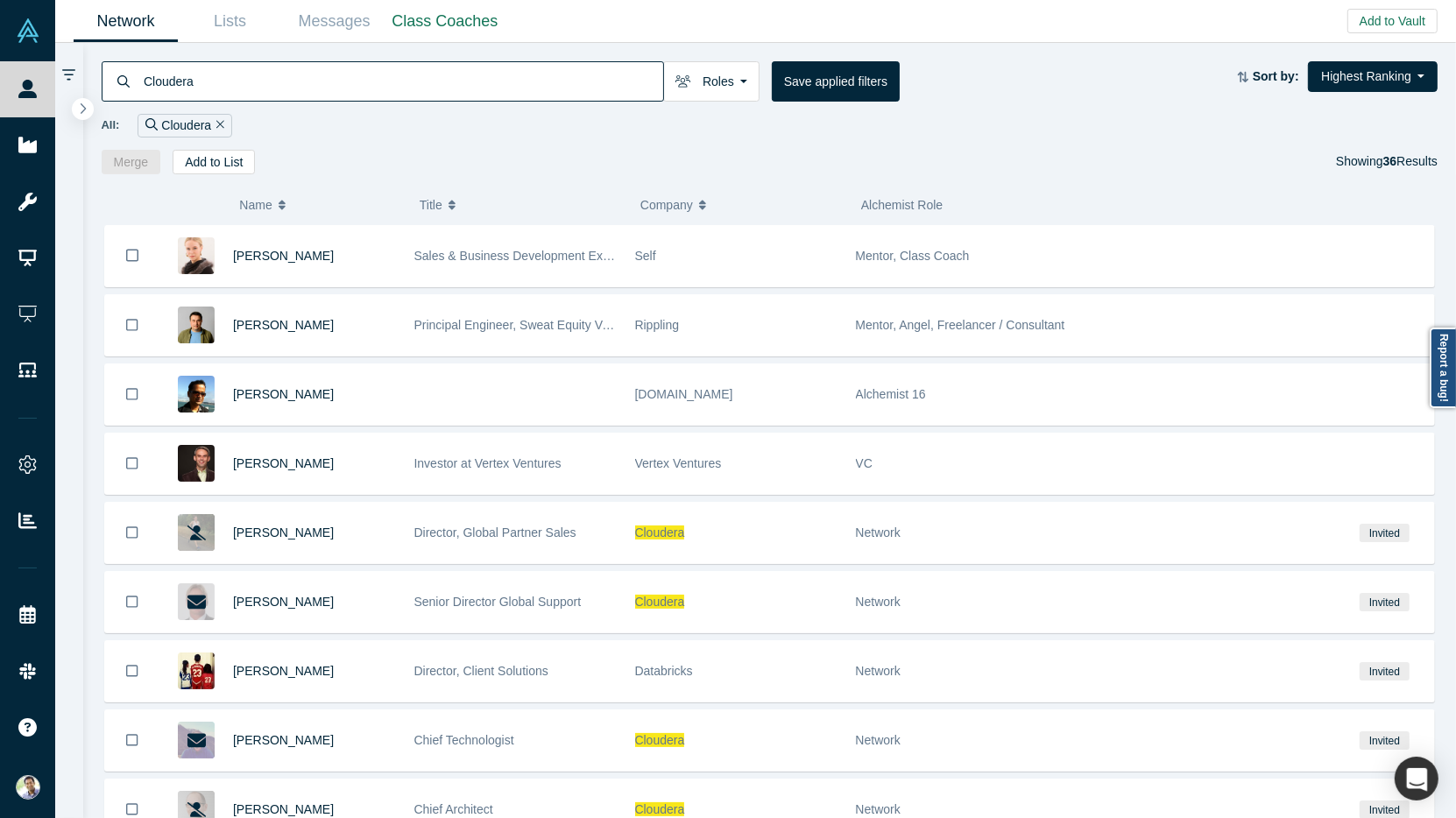
click at [177, 87] on input "Cloudera" at bounding box center [403, 81] width 522 height 41
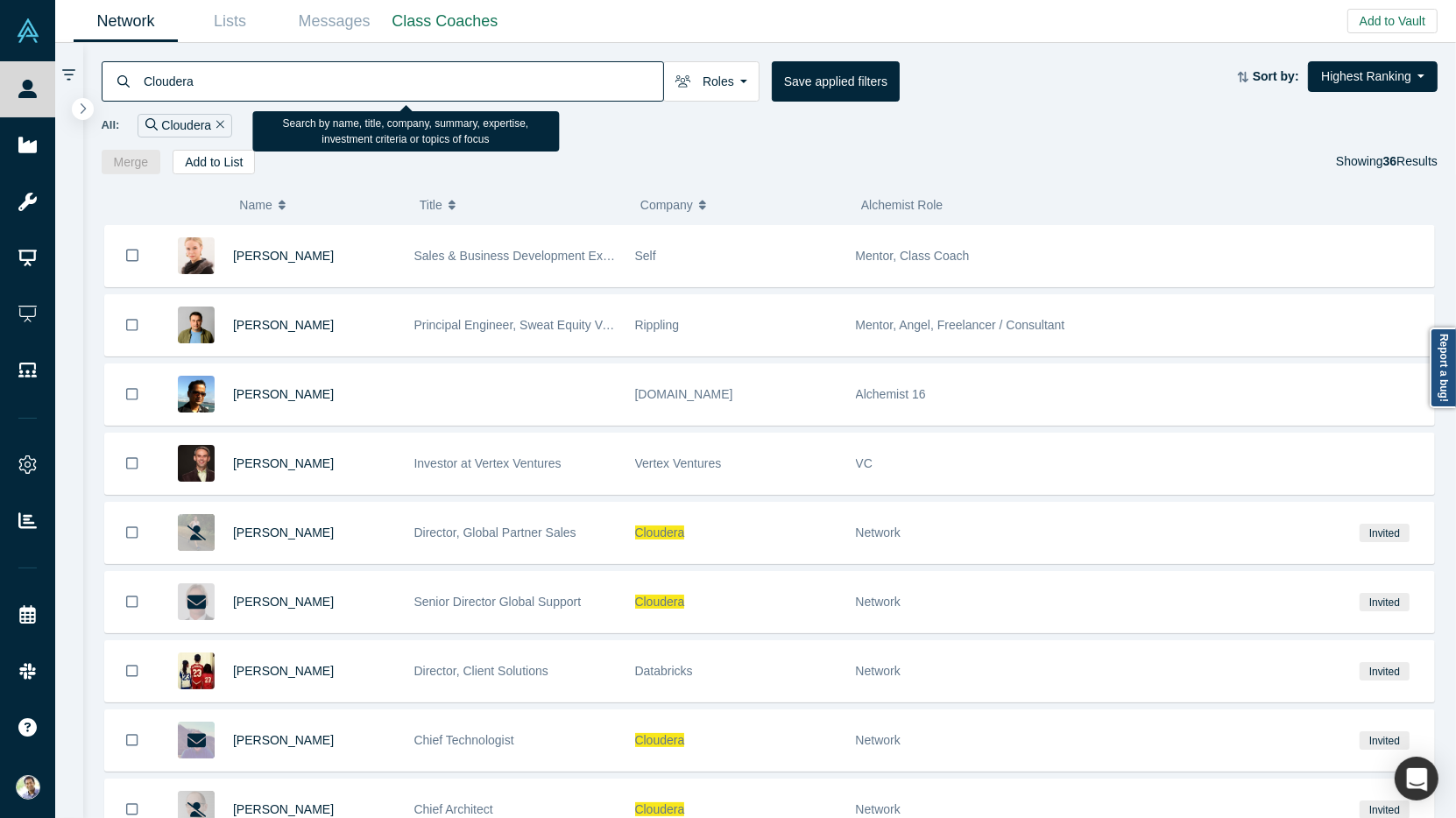
click at [177, 87] on input "Cloudera" at bounding box center [403, 81] width 522 height 41
type input "Snowflake"
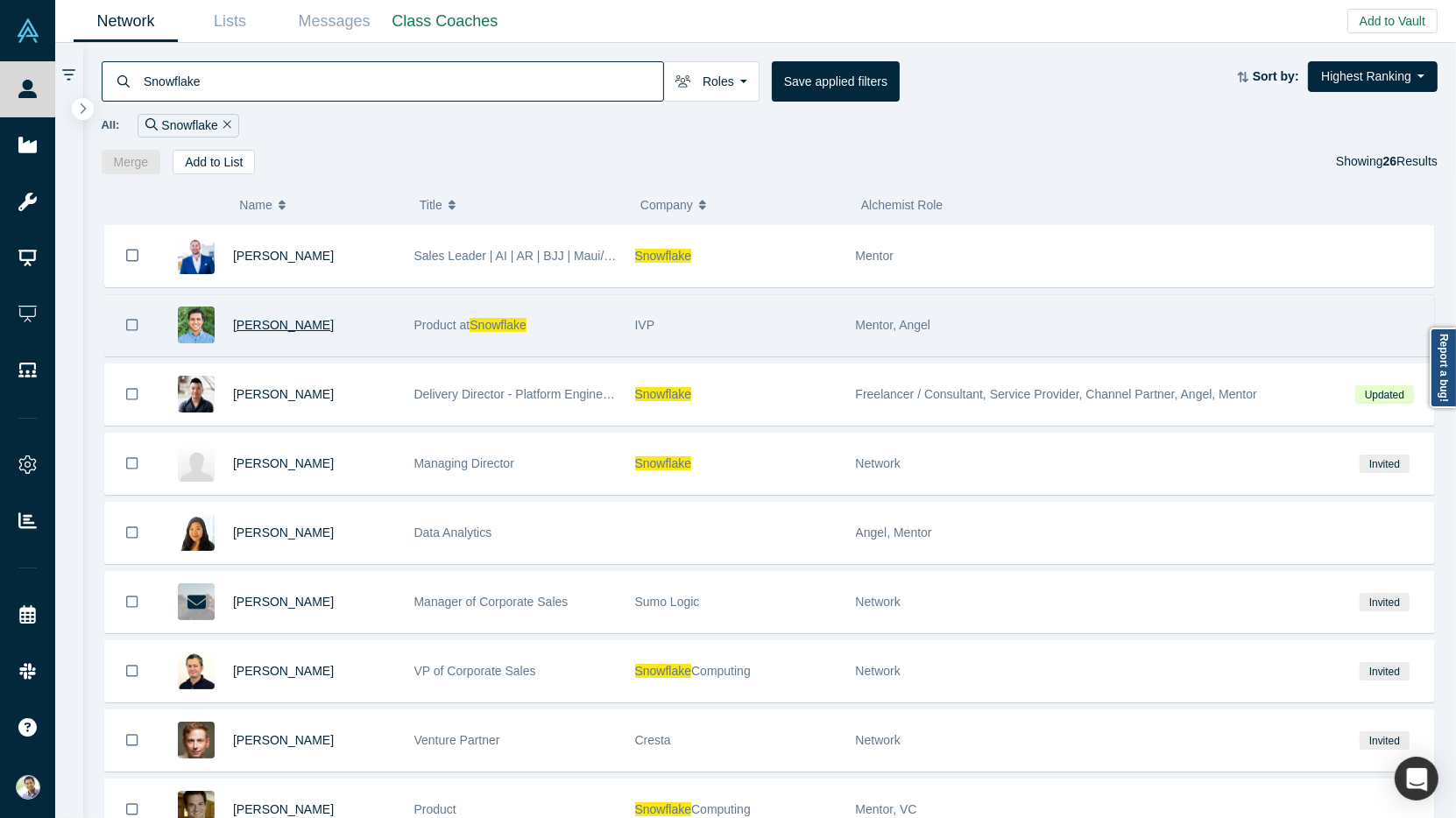
click at [251, 324] on span "[PERSON_NAME]" at bounding box center [283, 325] width 101 height 14
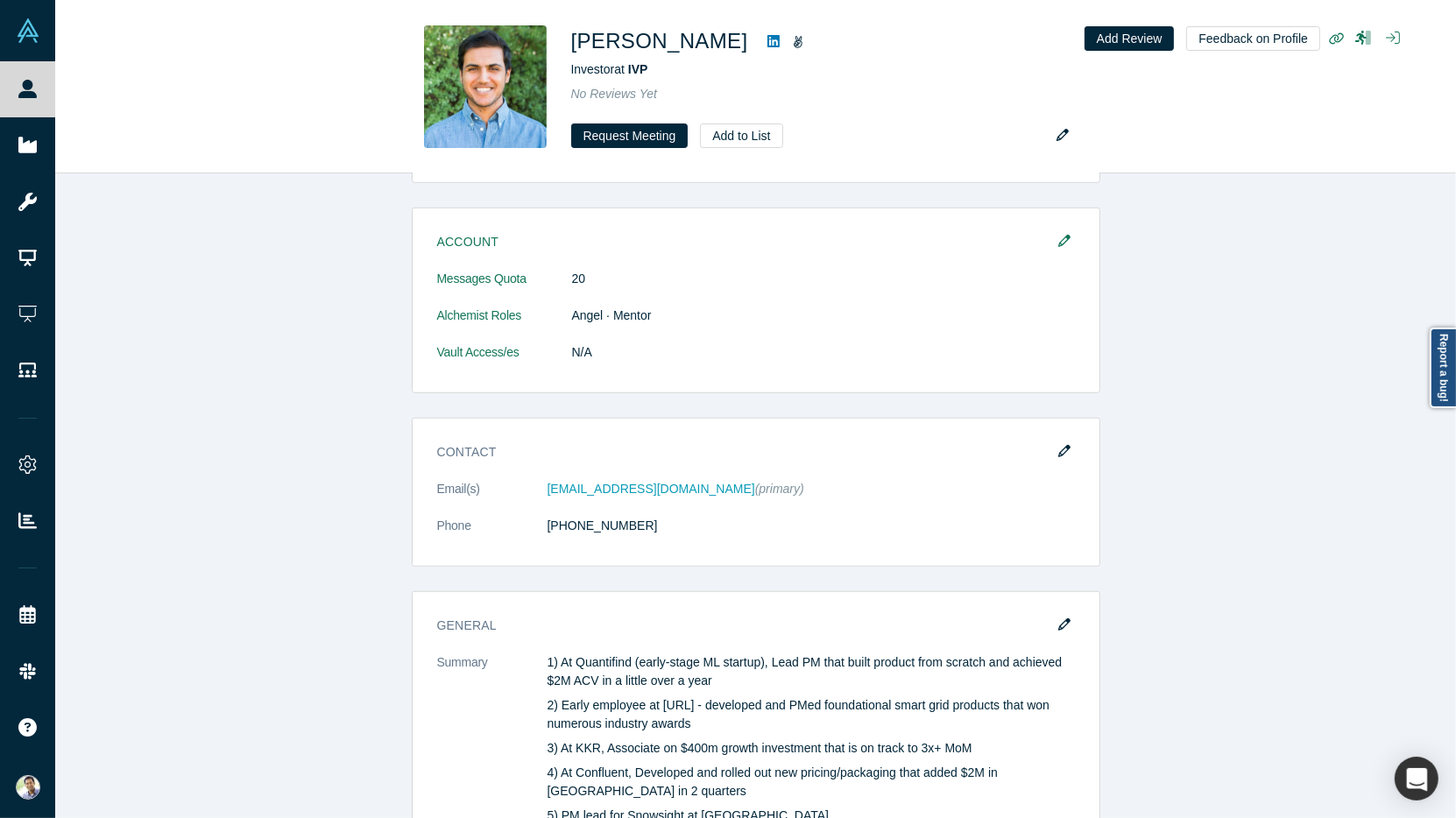
scroll to position [1044, 0]
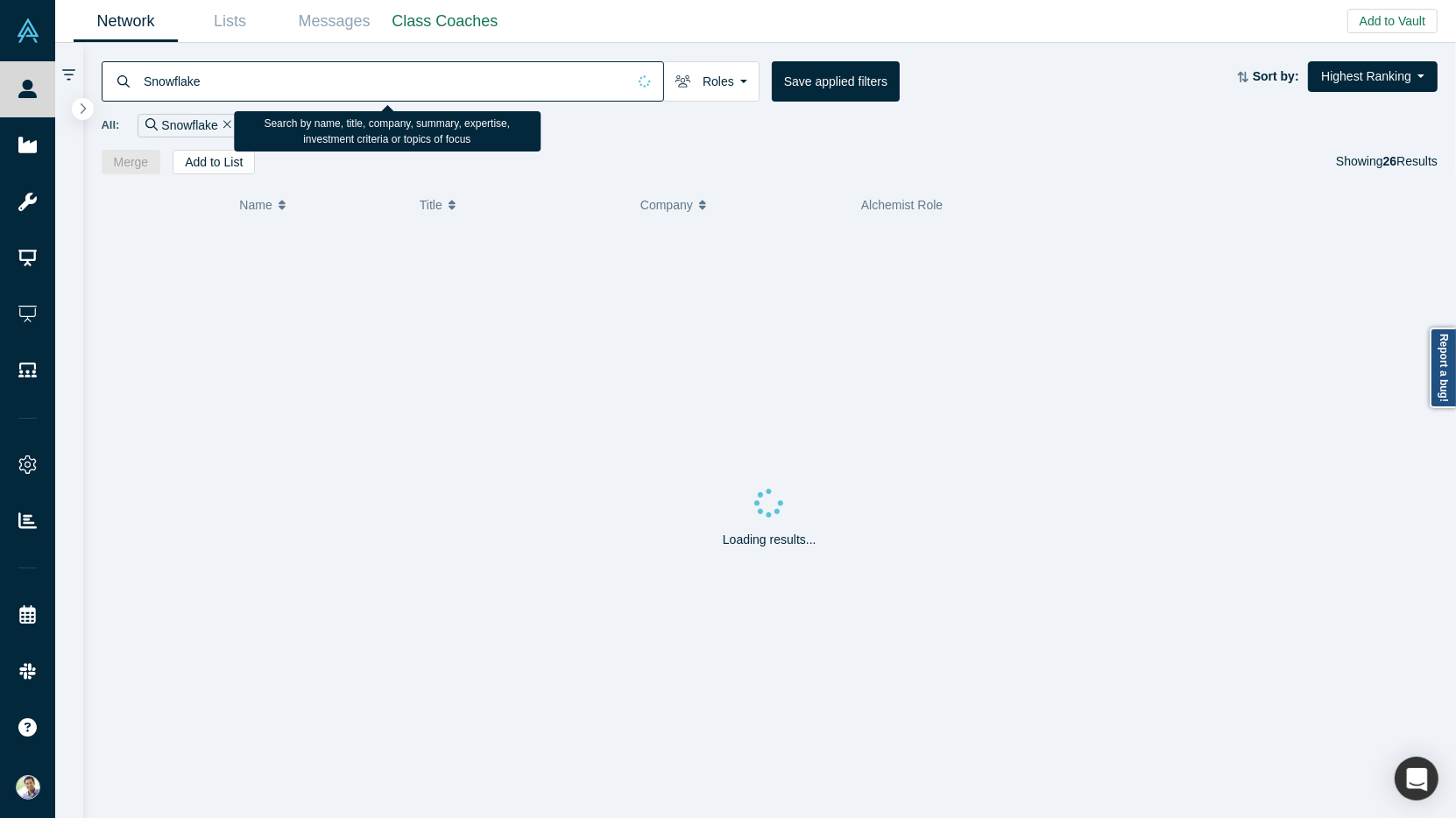
click at [163, 89] on input "Snowflake" at bounding box center [384, 81] width 485 height 41
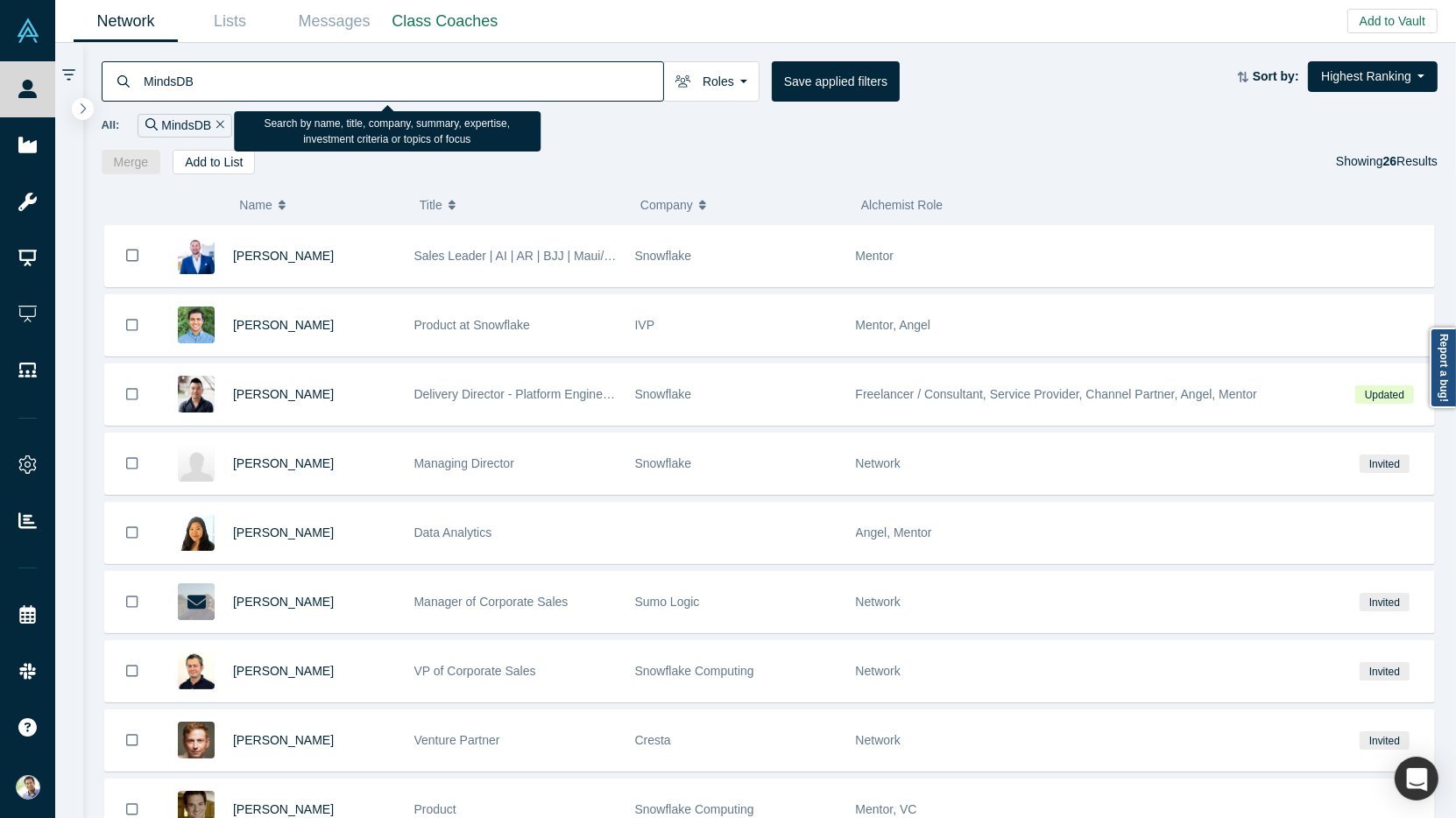
type input "MindsDB"
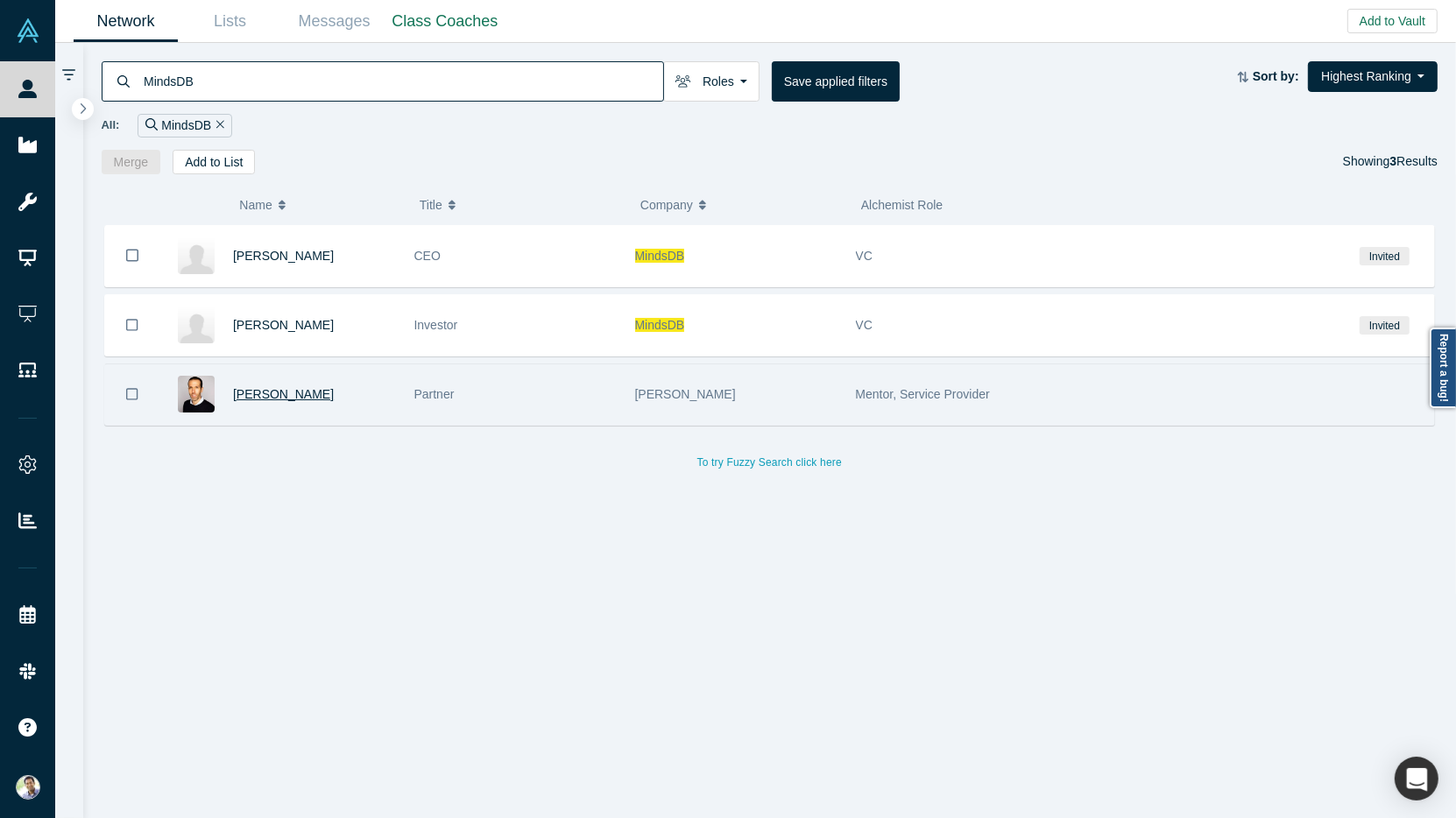
click at [250, 387] on span "[PERSON_NAME]" at bounding box center [283, 395] width 101 height 14
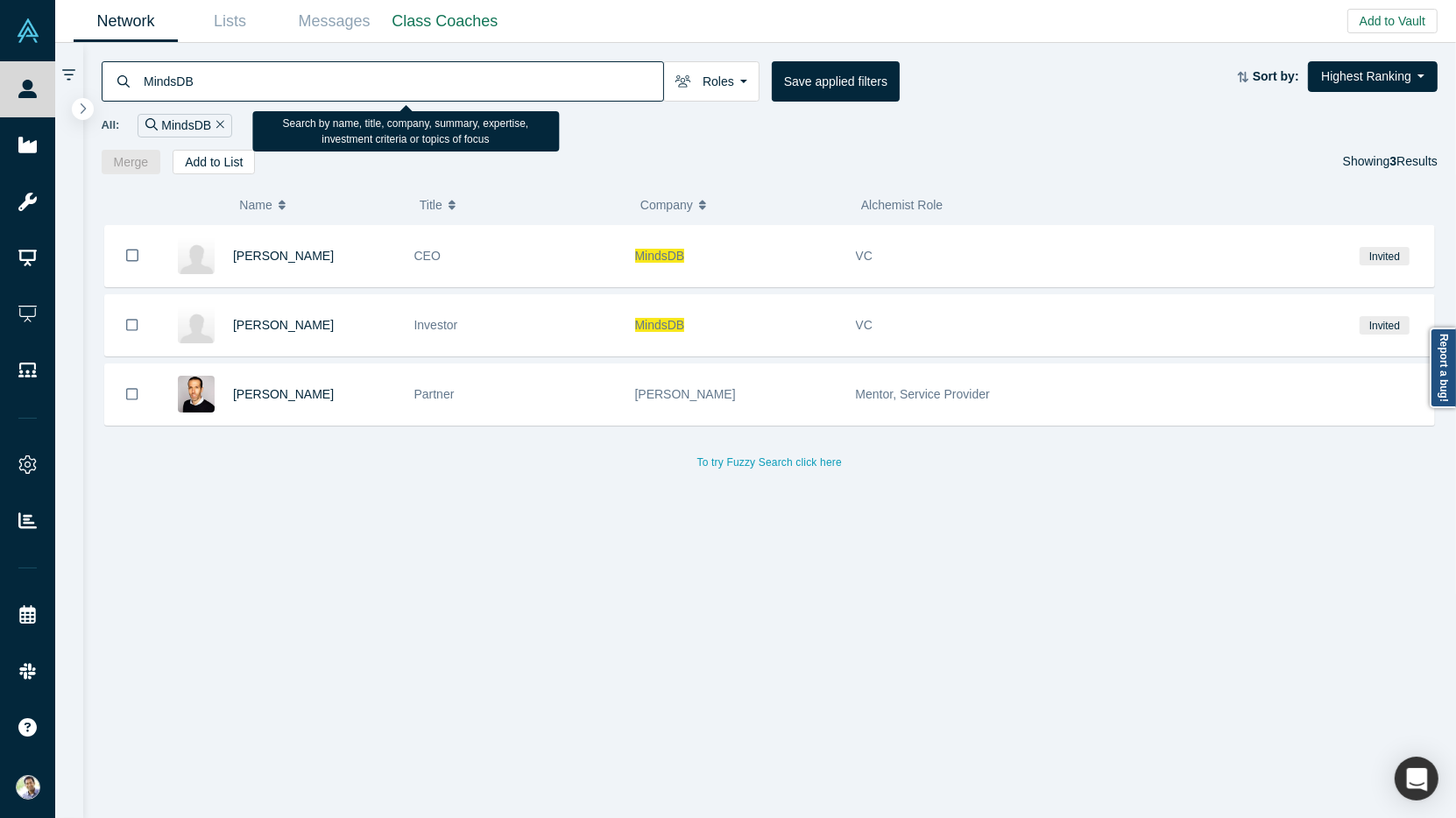
click at [186, 78] on input "MindsDB" at bounding box center [403, 81] width 522 height 41
type input "[PERSON_NAME]"
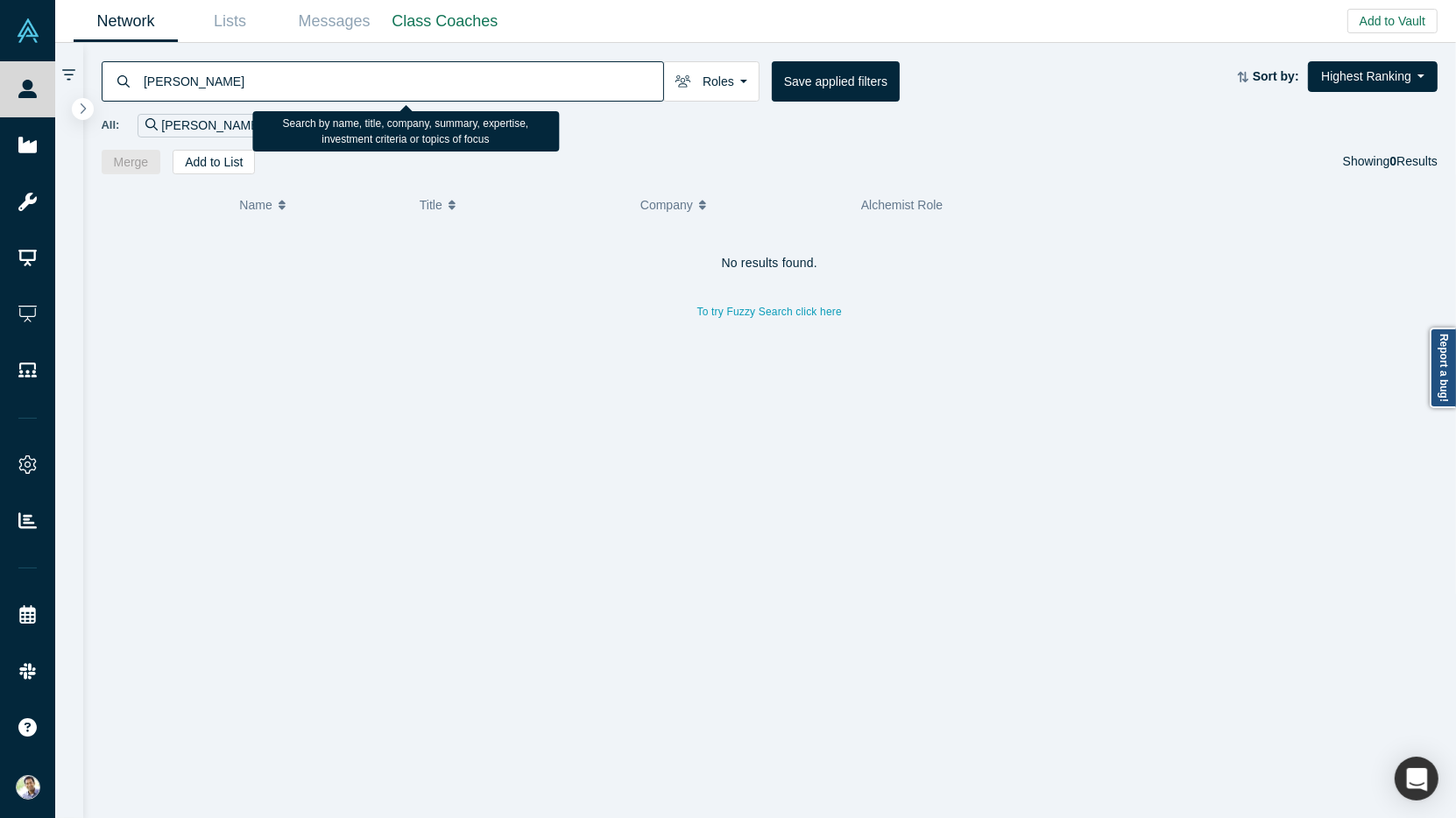
click at [166, 85] on input "[PERSON_NAME]" at bounding box center [403, 81] width 522 height 41
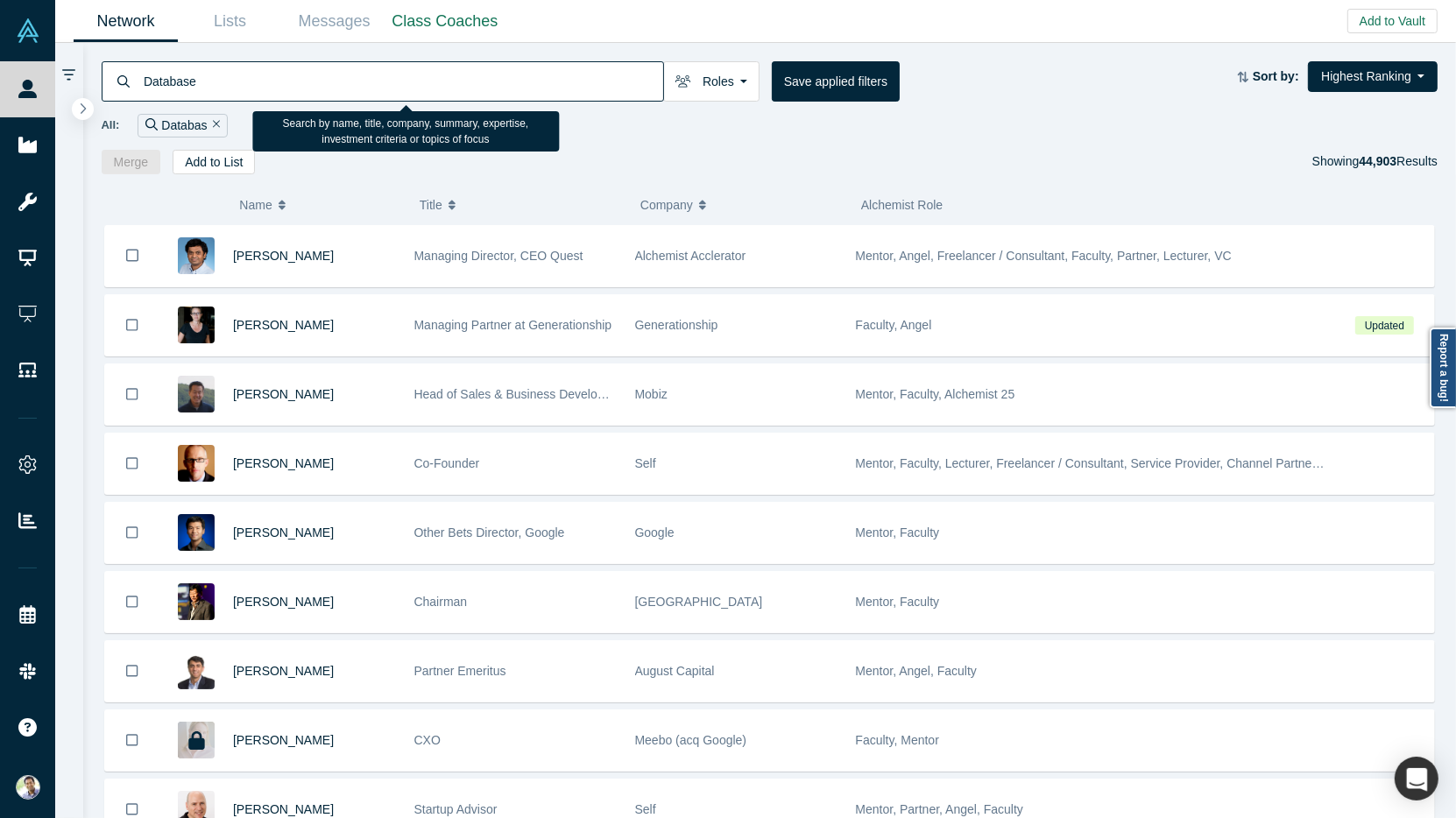
type input "Database"
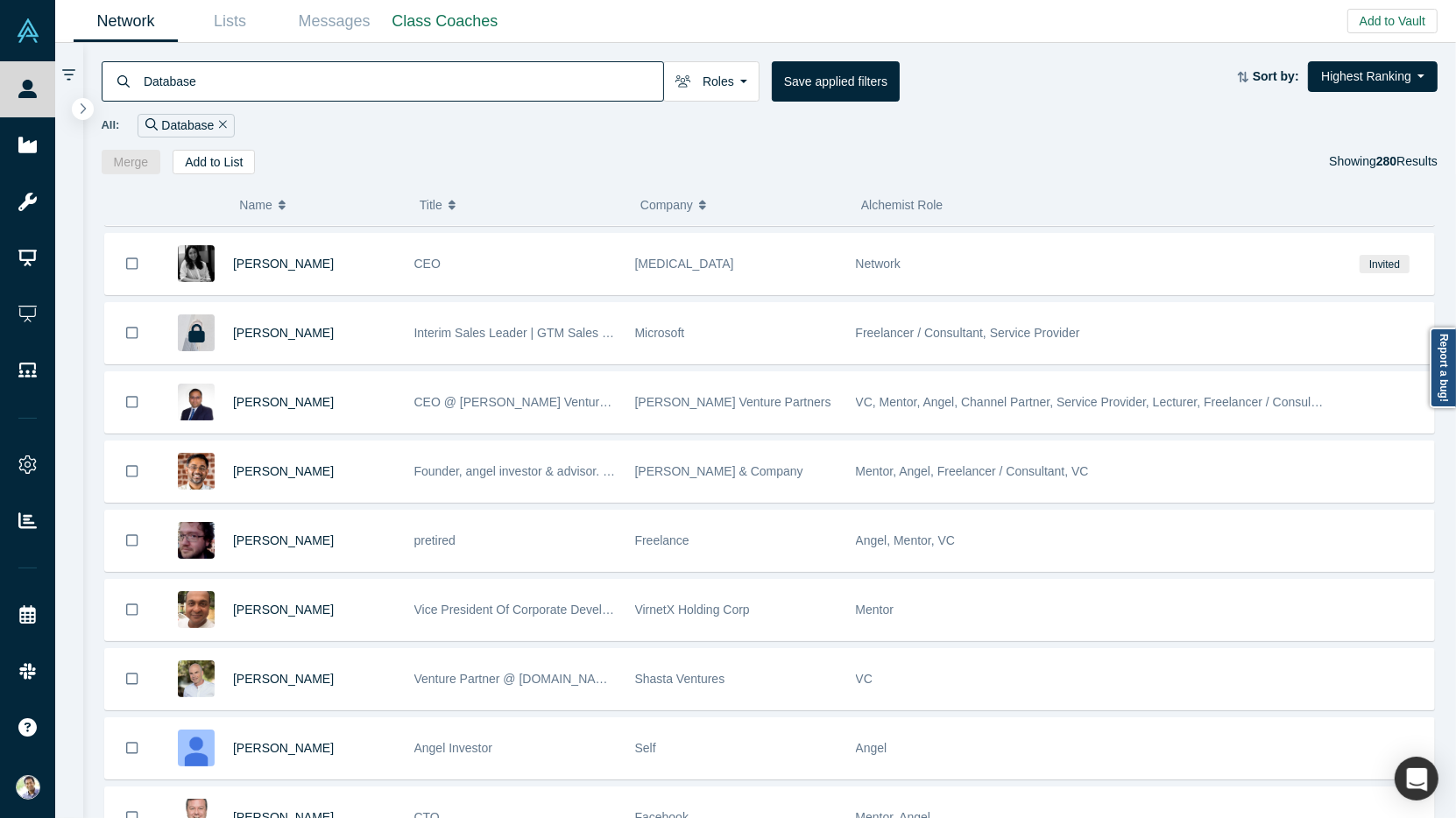
scroll to position [292, 0]
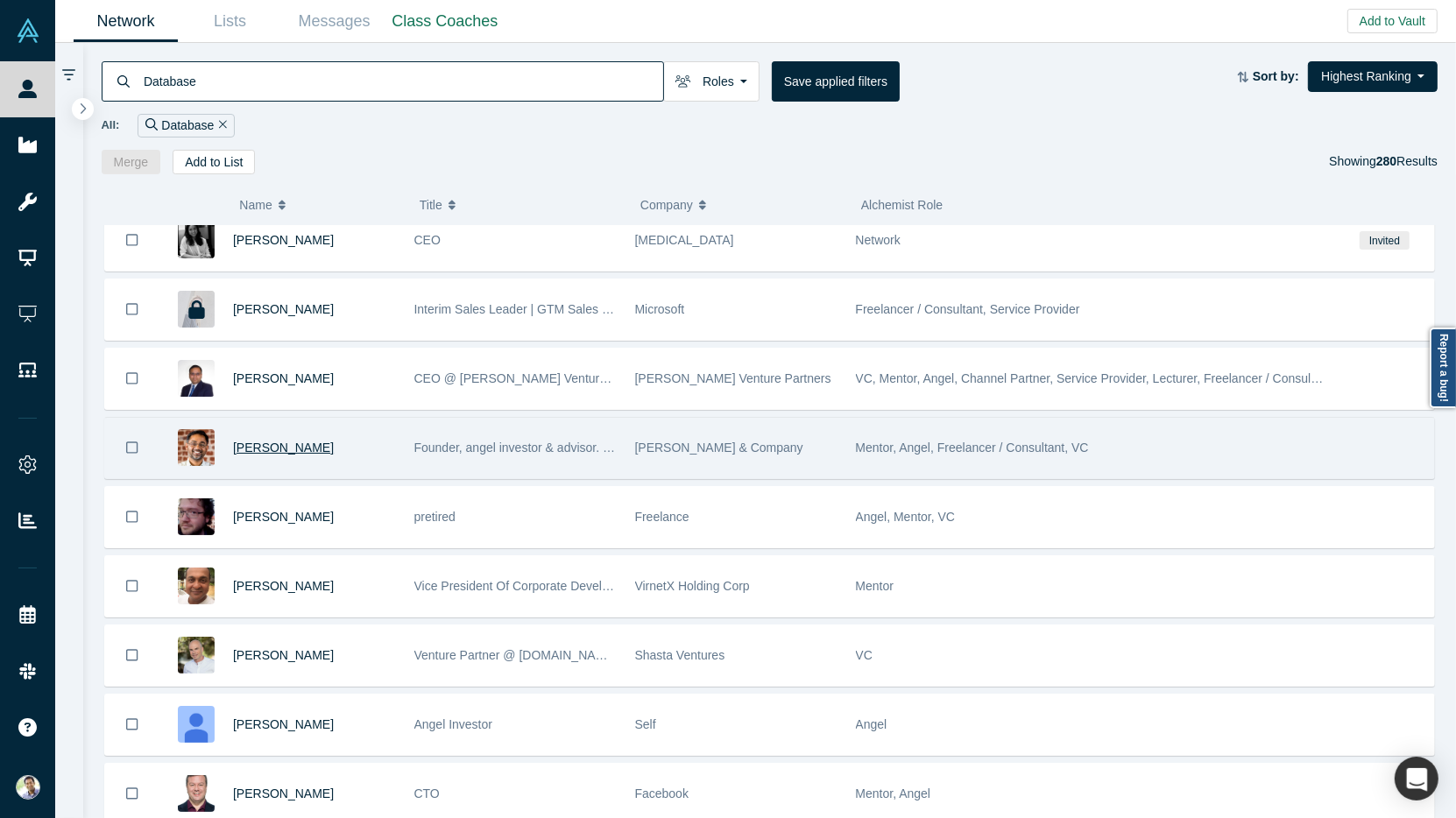
click at [263, 440] on span "[PERSON_NAME]" at bounding box center [283, 448] width 101 height 14
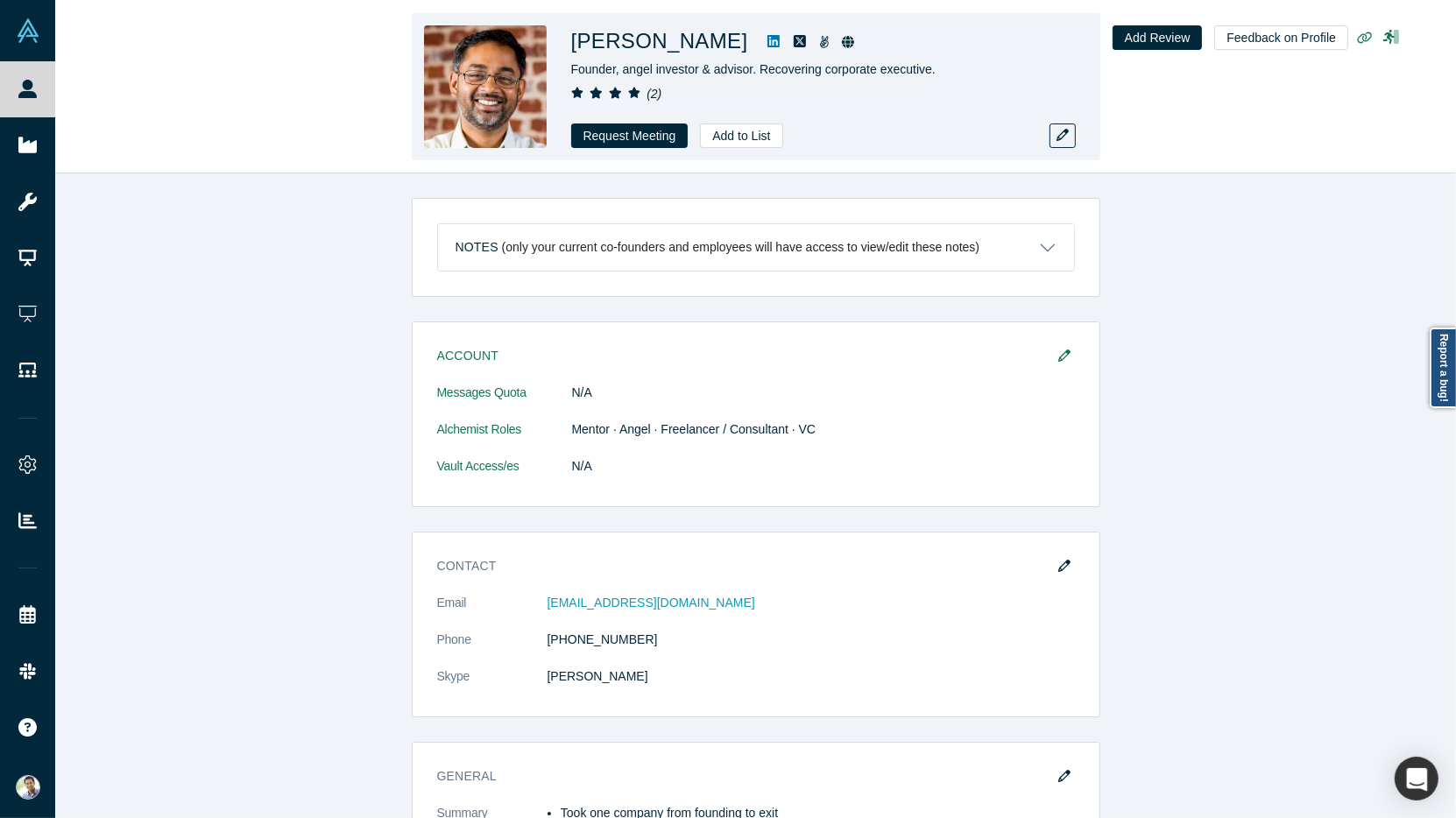
click at [767, 46] on icon at bounding box center [773, 41] width 13 height 14
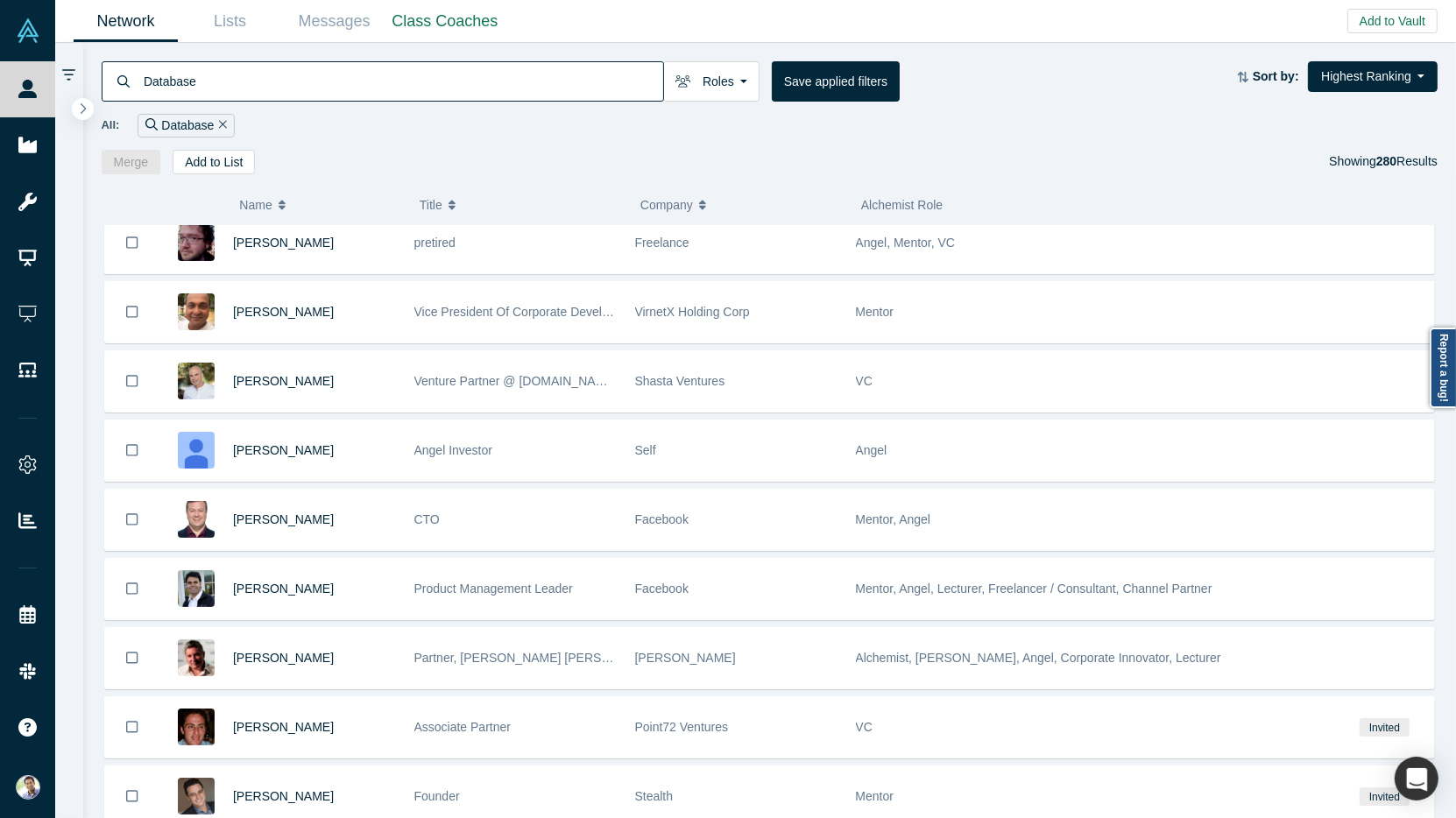
scroll to position [630, 0]
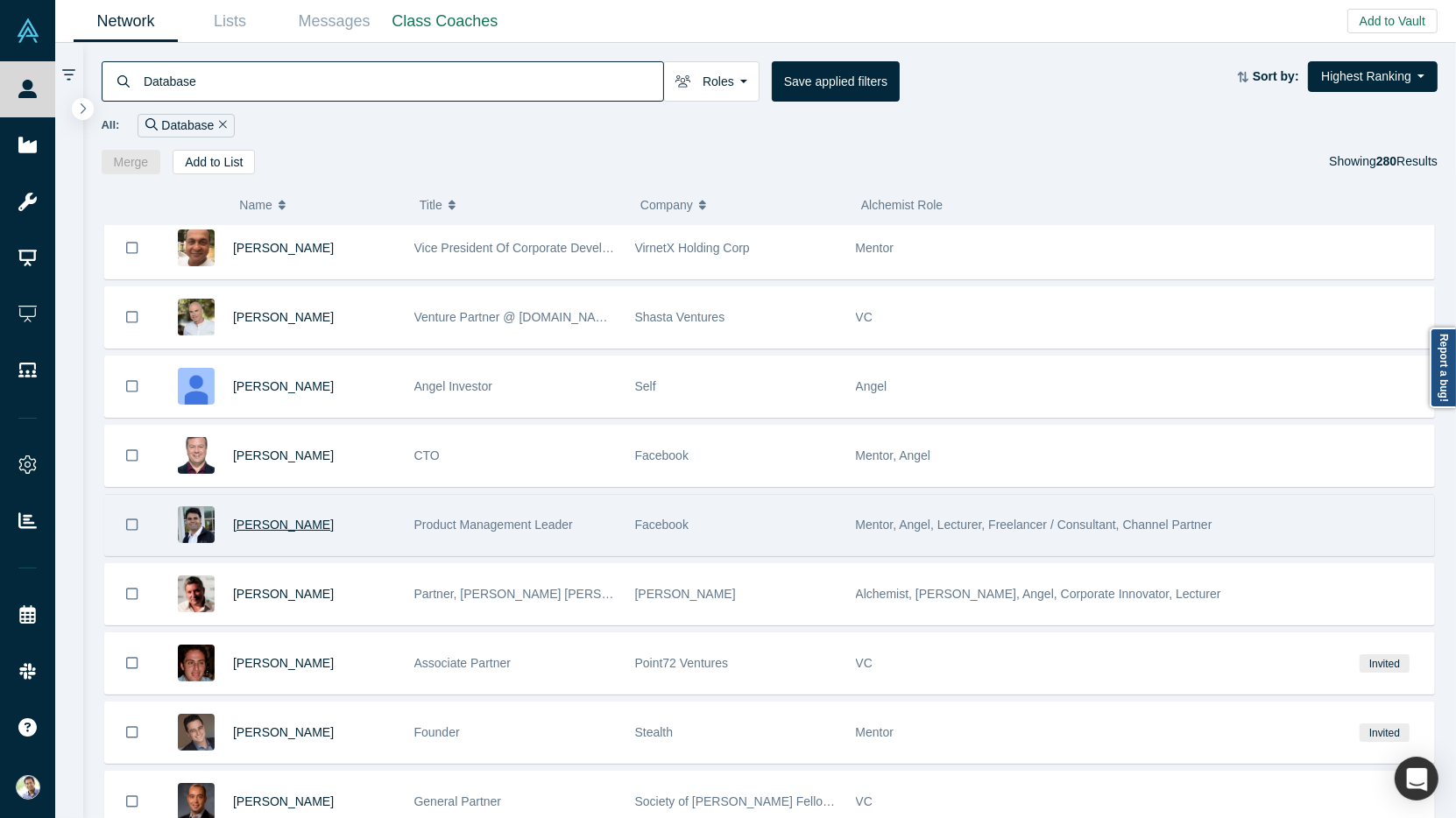
click at [257, 518] on span "[PERSON_NAME]" at bounding box center [283, 525] width 101 height 14
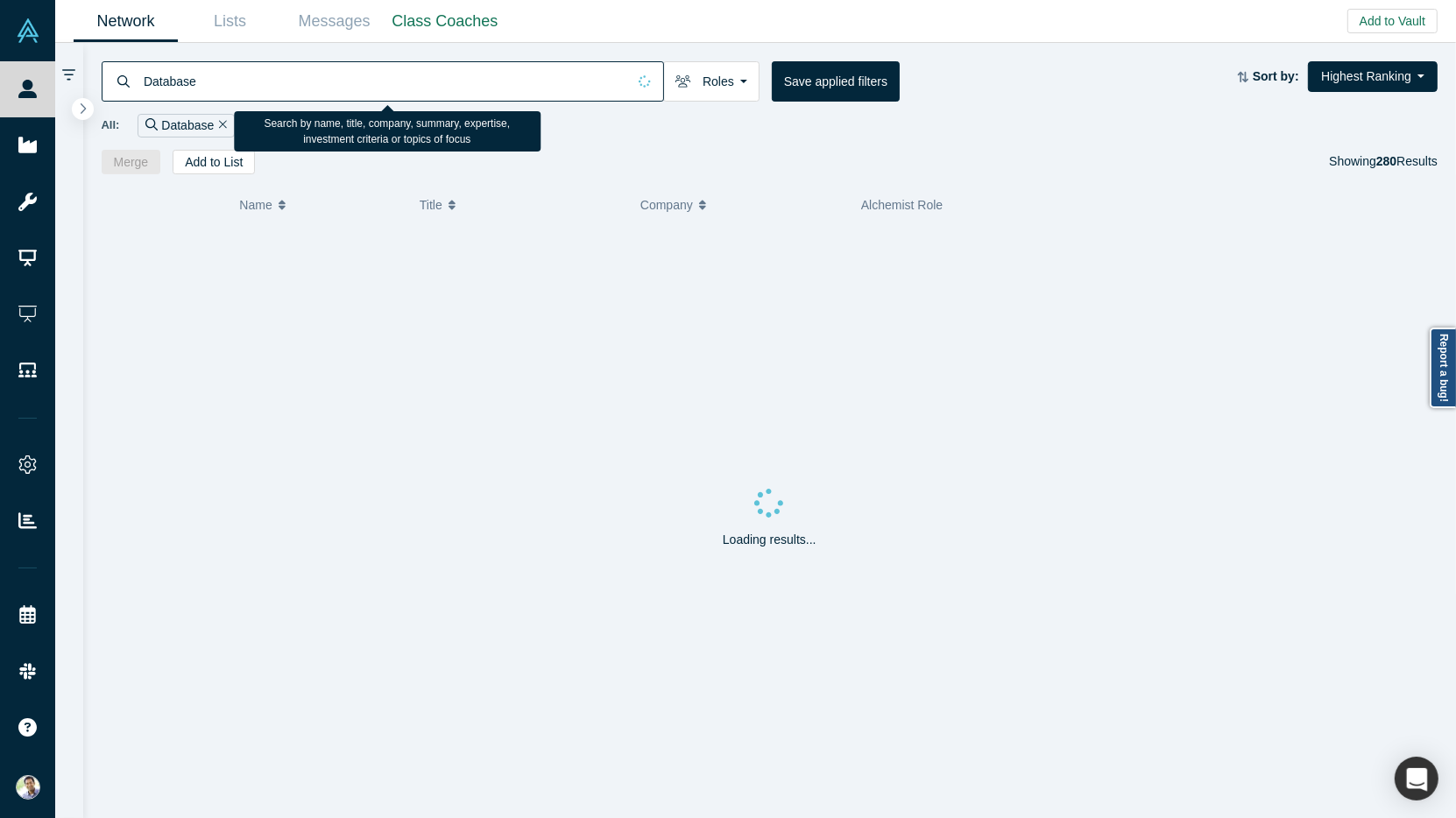
click at [156, 81] on input "Database" at bounding box center [384, 81] width 485 height 41
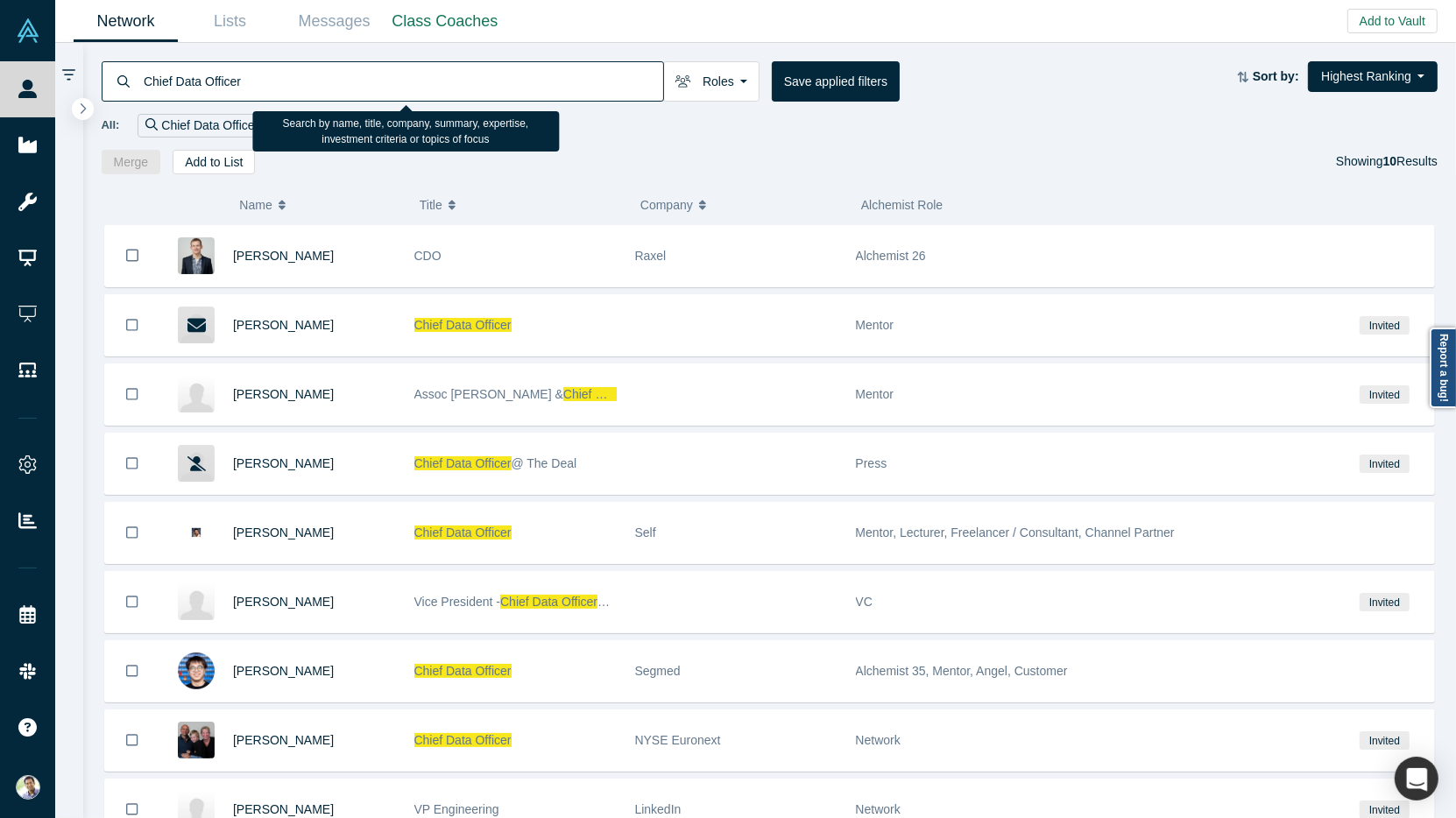
click at [189, 83] on input "Chief Data Officer" at bounding box center [403, 81] width 522 height 41
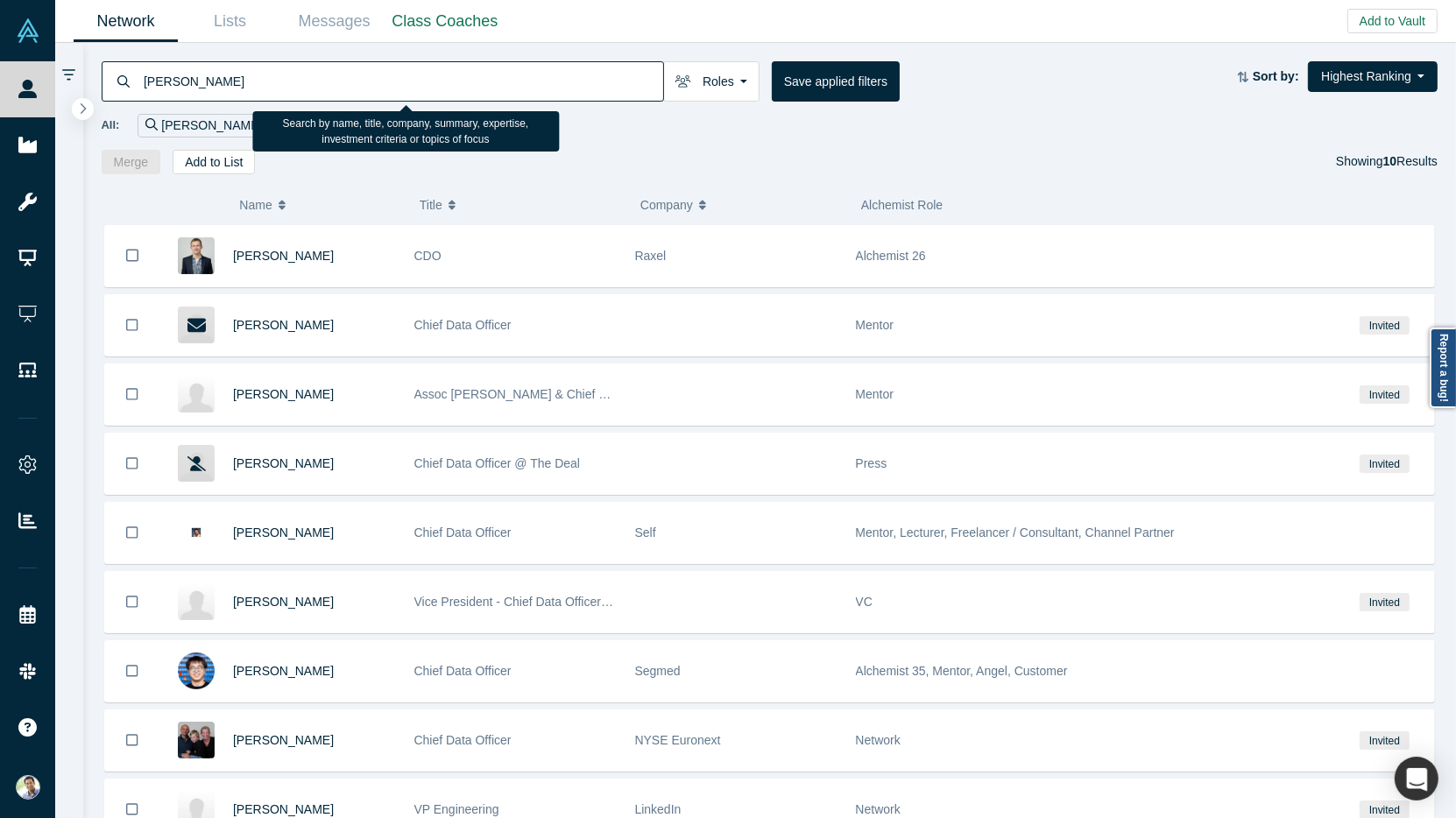
type input "[PERSON_NAME]"
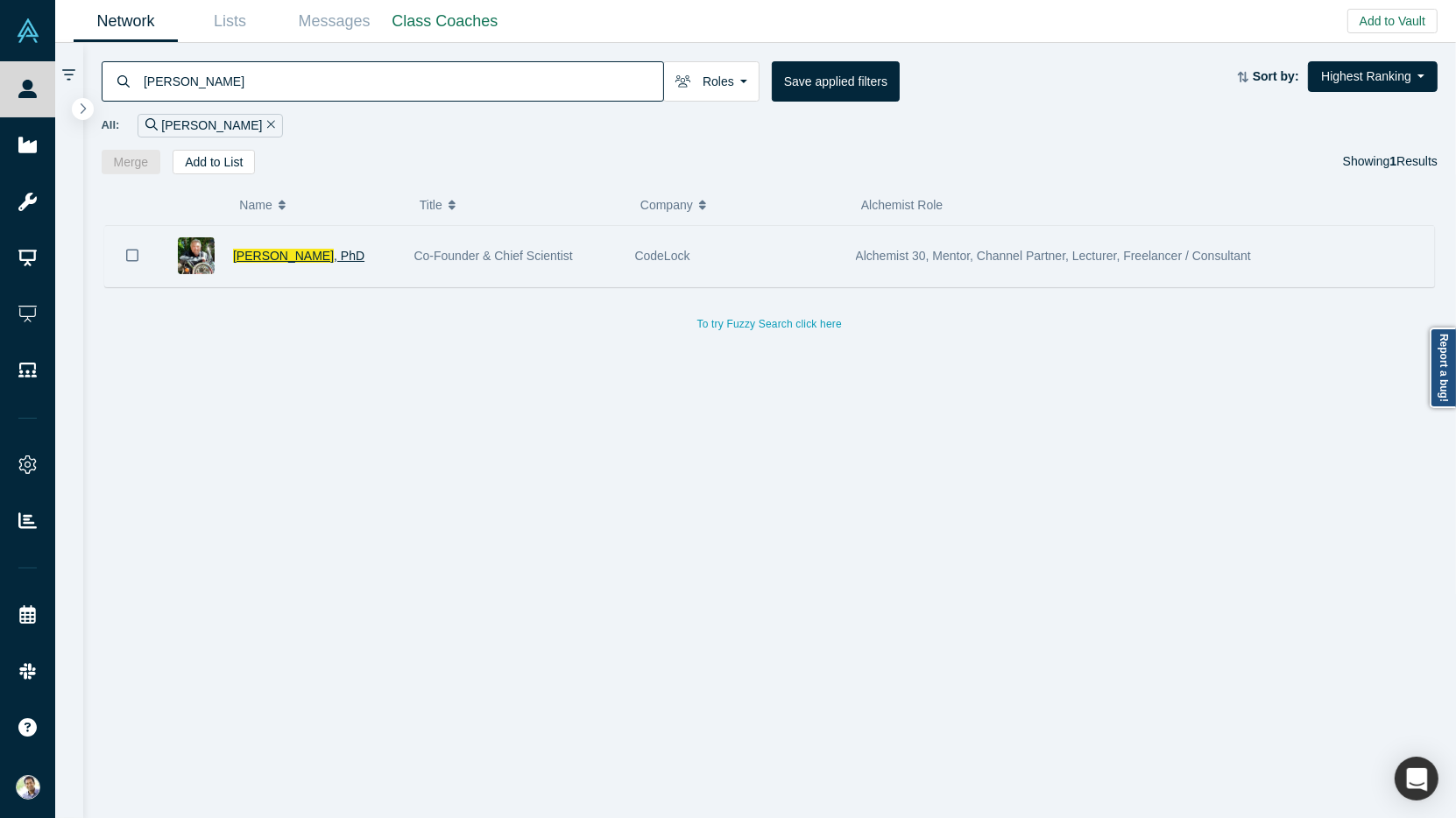
click at [248, 253] on span "[PERSON_NAME]" at bounding box center [283, 256] width 101 height 14
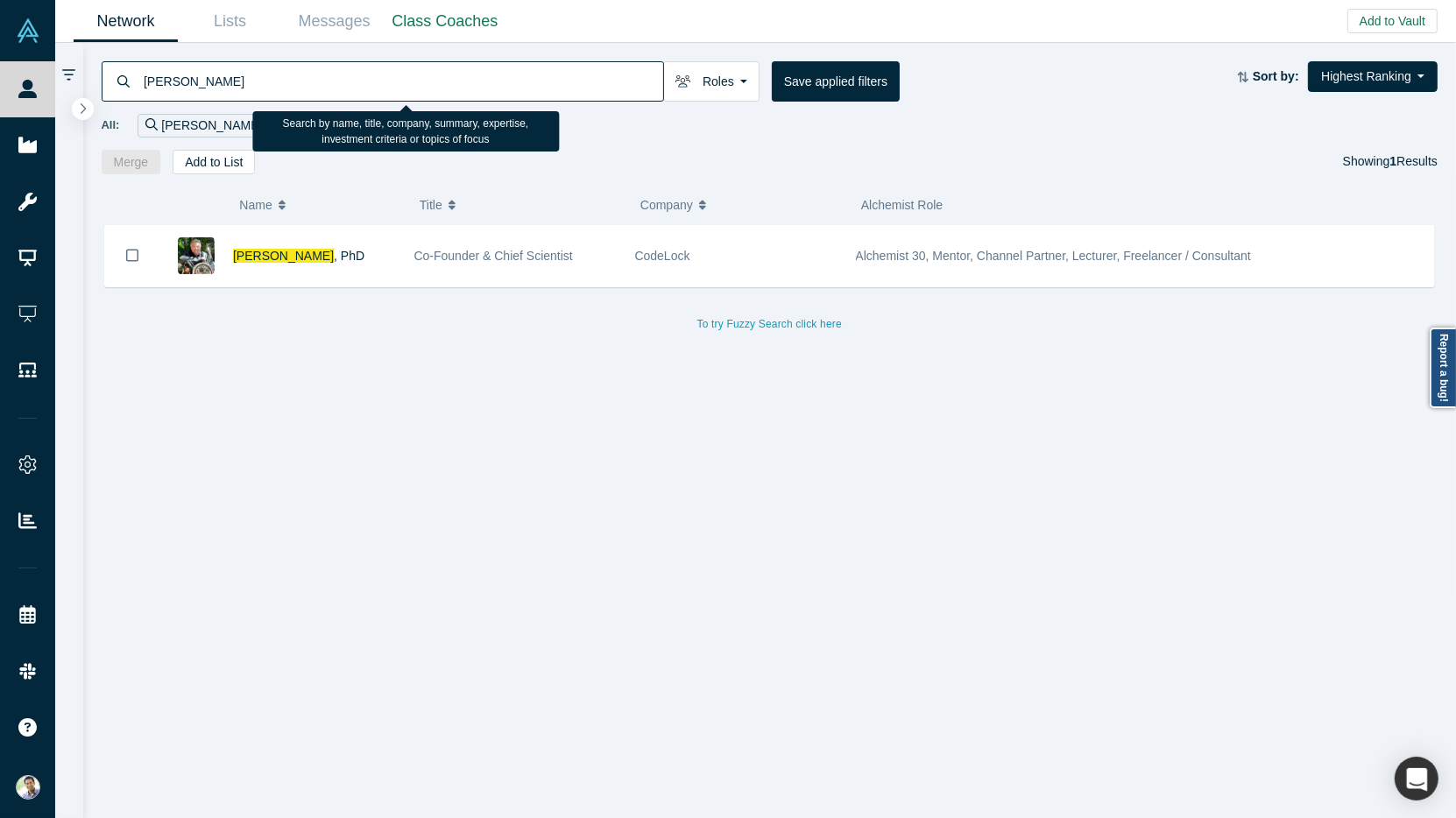
click at [176, 84] on input "[PERSON_NAME]" at bounding box center [403, 81] width 522 height 41
type input "M"
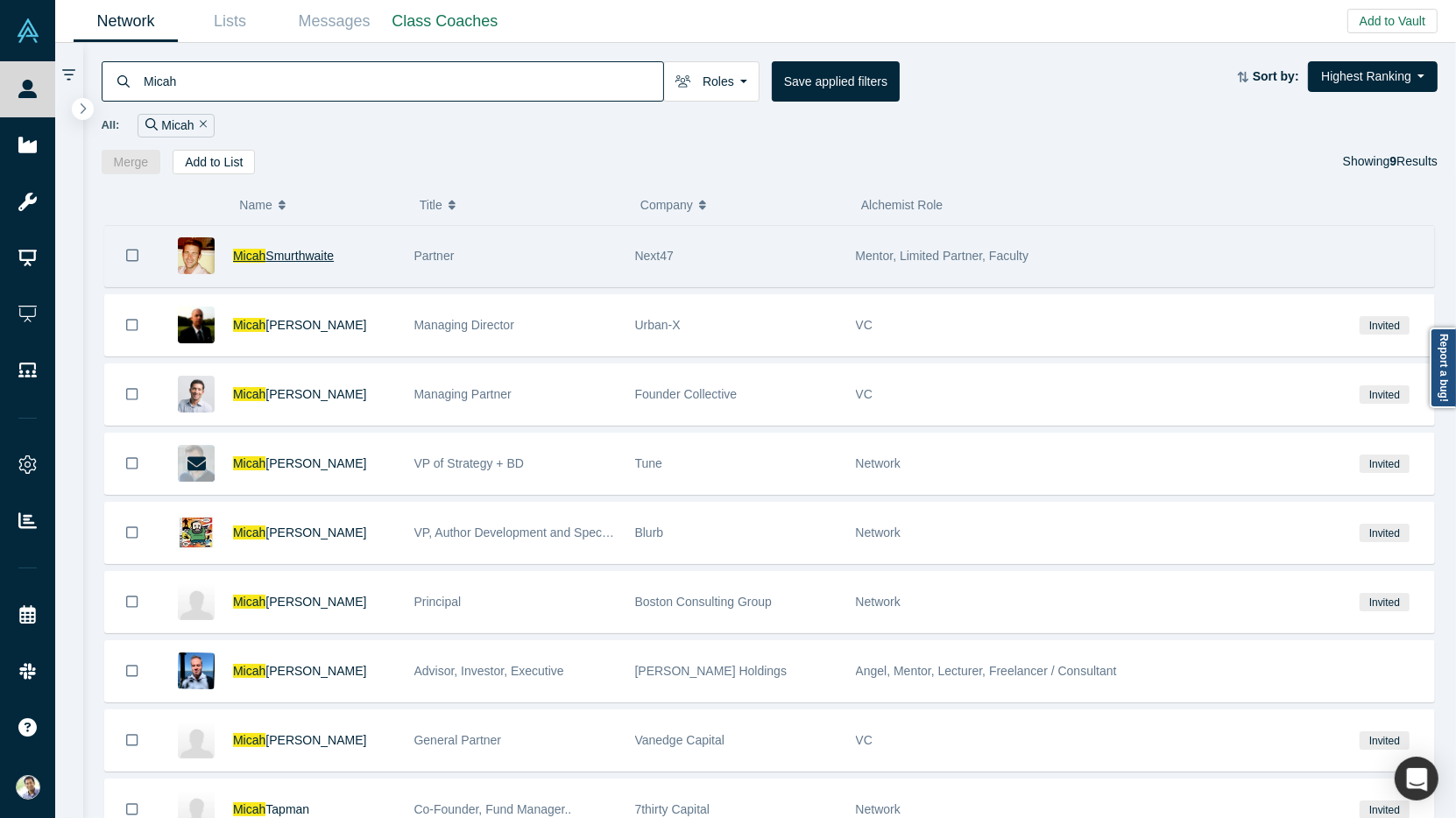
type input "Micah"
click at [302, 254] on span "Smurthwaite" at bounding box center [299, 256] width 68 height 14
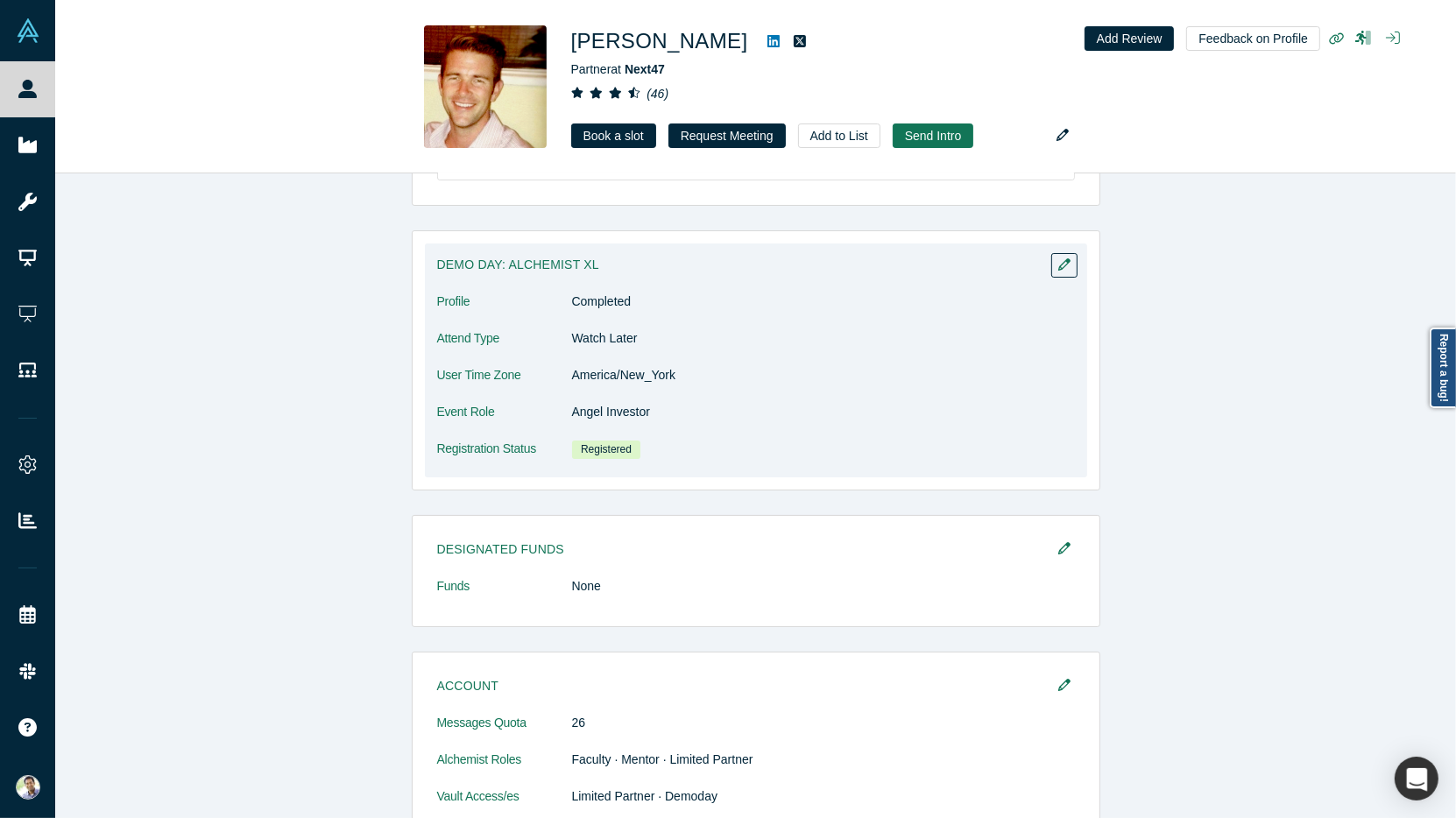
scroll to position [622, 0]
